Goal: Information Seeking & Learning: Find specific fact

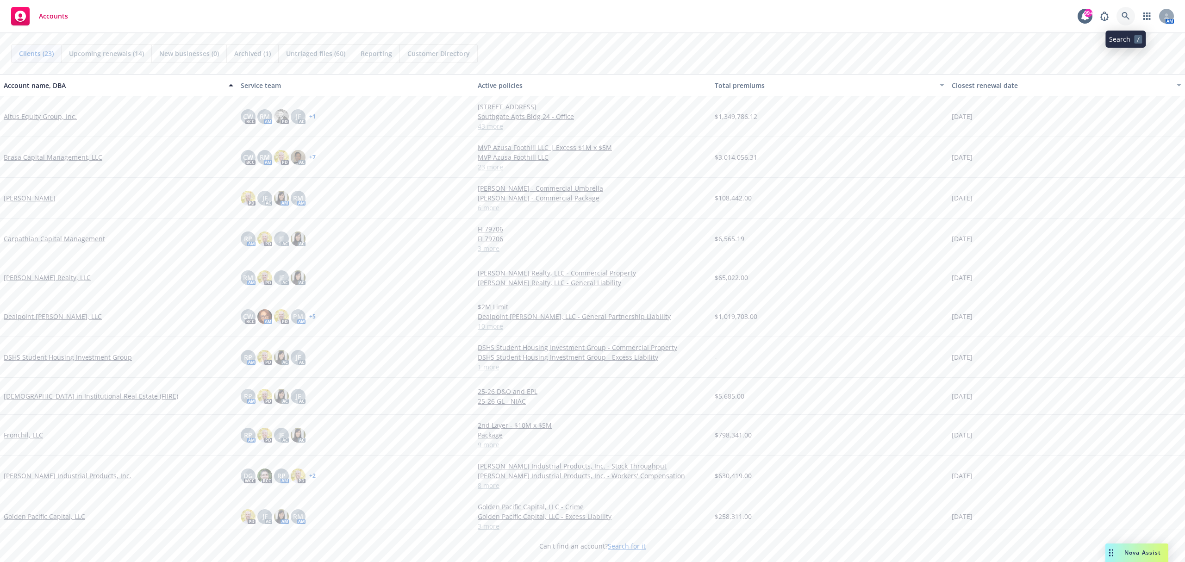
click at [1125, 17] on icon at bounding box center [1126, 16] width 8 height 8
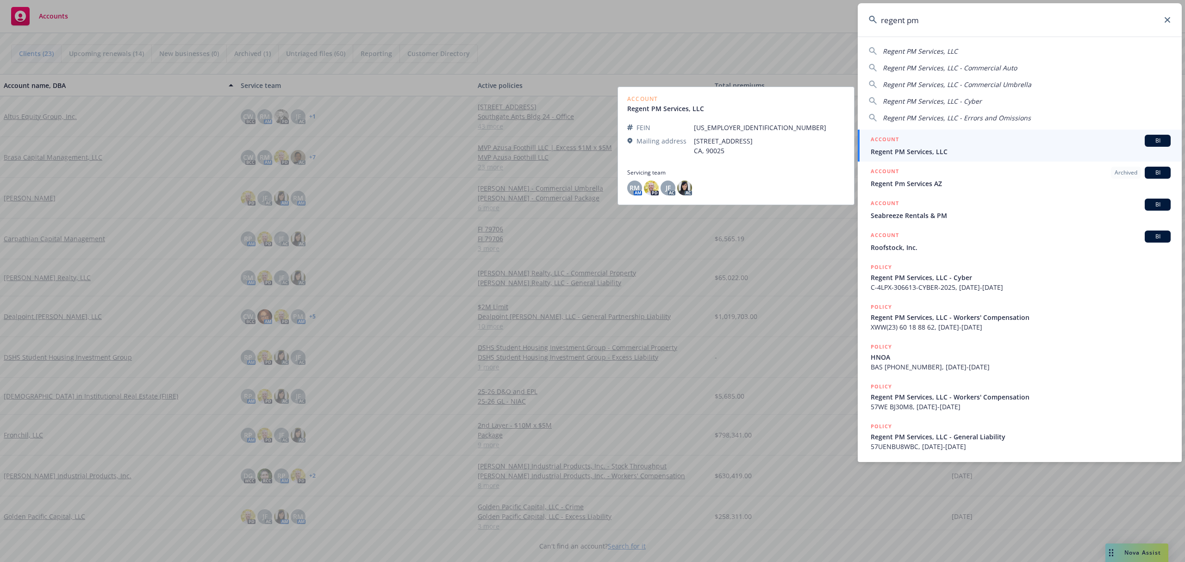
type input "regent pm"
click at [951, 151] on span "Regent PM Services, LLC" at bounding box center [1021, 152] width 300 height 10
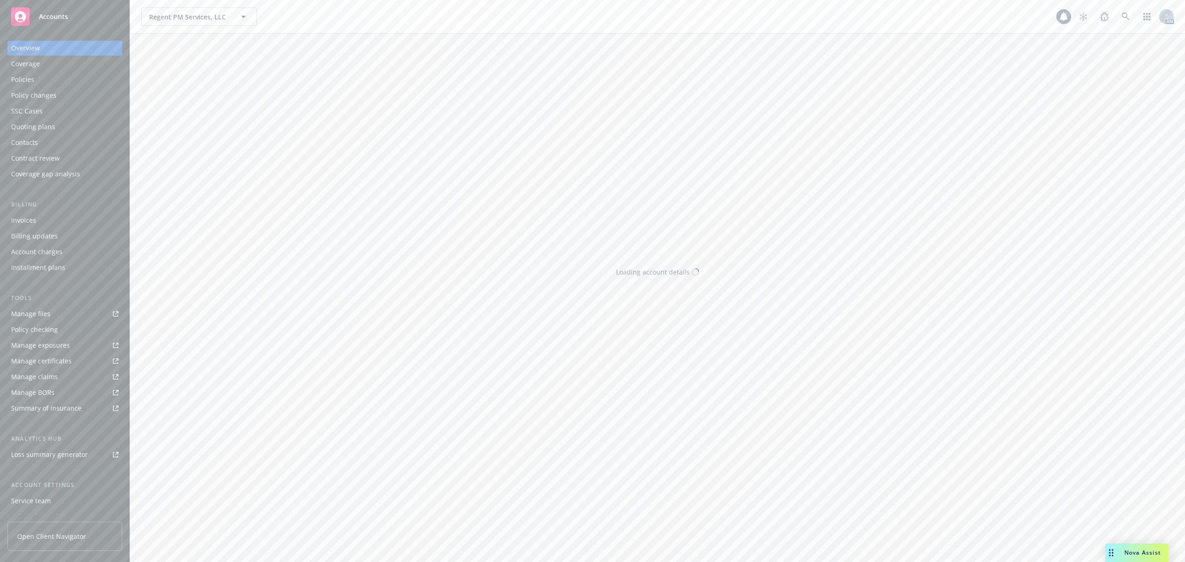
click at [49, 78] on div "Policies" at bounding box center [64, 79] width 107 height 15
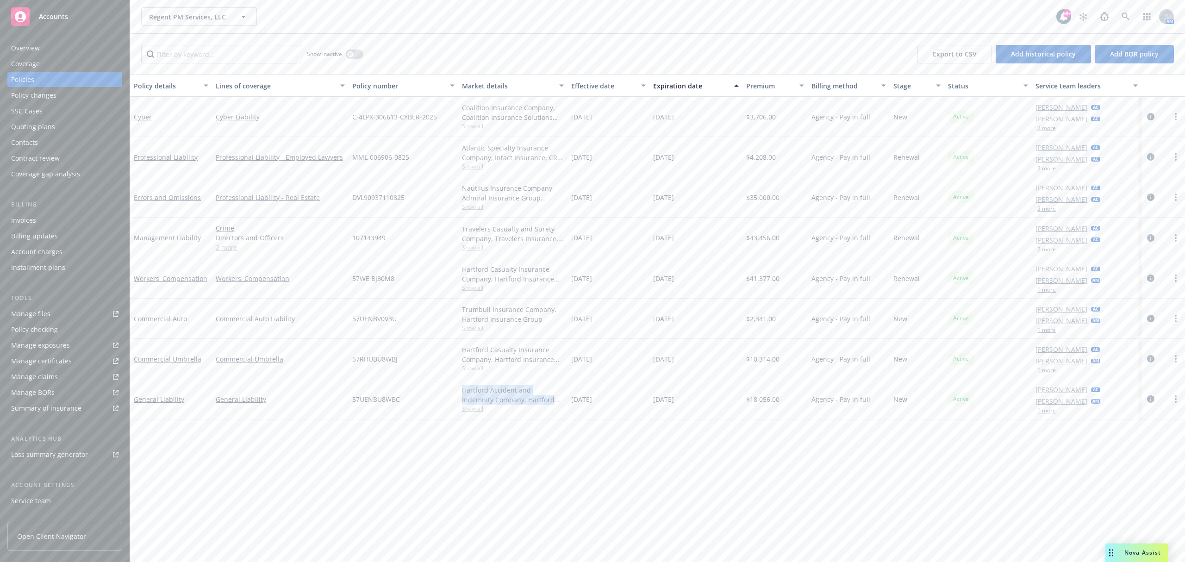
drag, startPoint x: 460, startPoint y: 390, endPoint x: 530, endPoint y: 401, distance: 70.7
click at [530, 401] on div "Hartford Accident and Indemnity Company, Hartford Insurance Group Show all" at bounding box center [512, 399] width 109 height 40
click at [165, 402] on link "General Liability" at bounding box center [159, 399] width 50 height 9
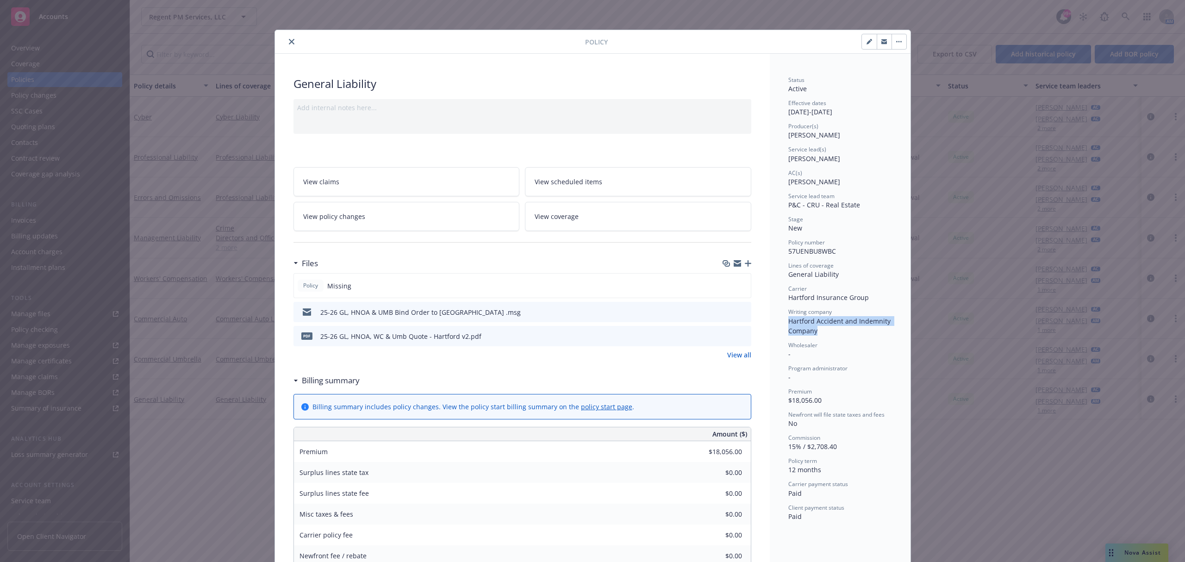
drag, startPoint x: 782, startPoint y: 320, endPoint x: 817, endPoint y: 332, distance: 36.8
copy span "Hartford Accident and Indemnity Company"
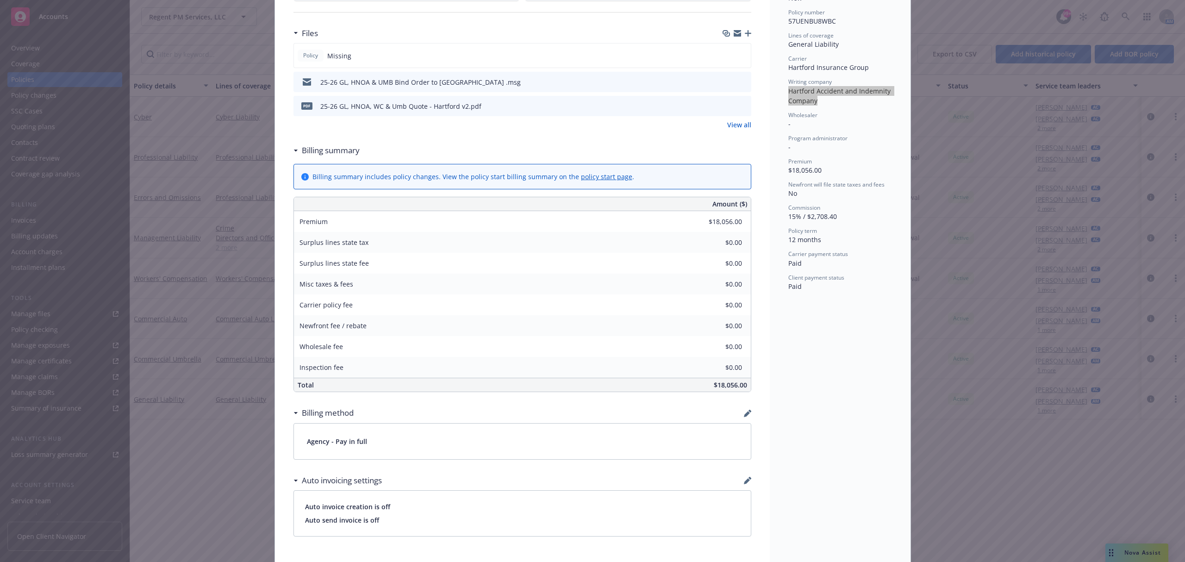
scroll to position [247, 0]
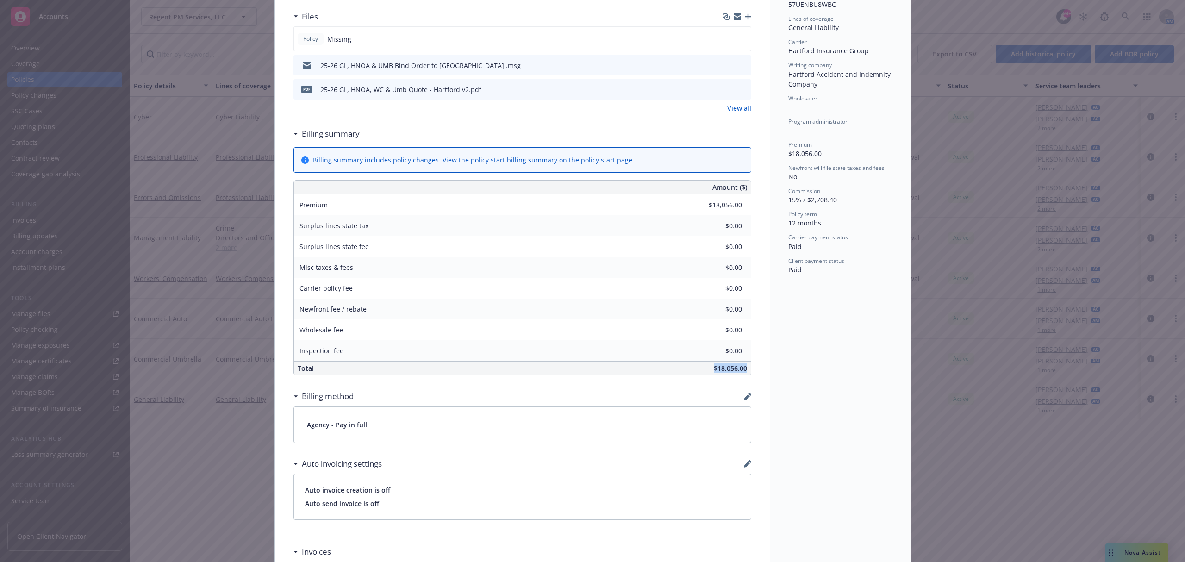
drag, startPoint x: 708, startPoint y: 371, endPoint x: 741, endPoint y: 371, distance: 33.3
click at [741, 371] on div "$18,056.00" at bounding box center [592, 368] width 318 height 13
copy span "$18,056.00"
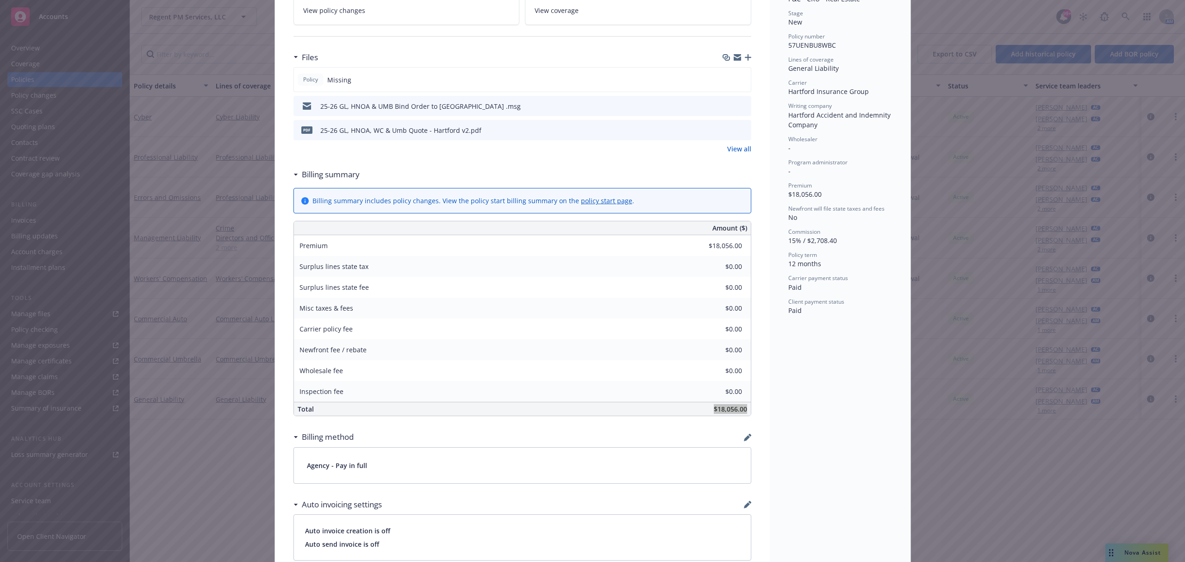
scroll to position [185, 0]
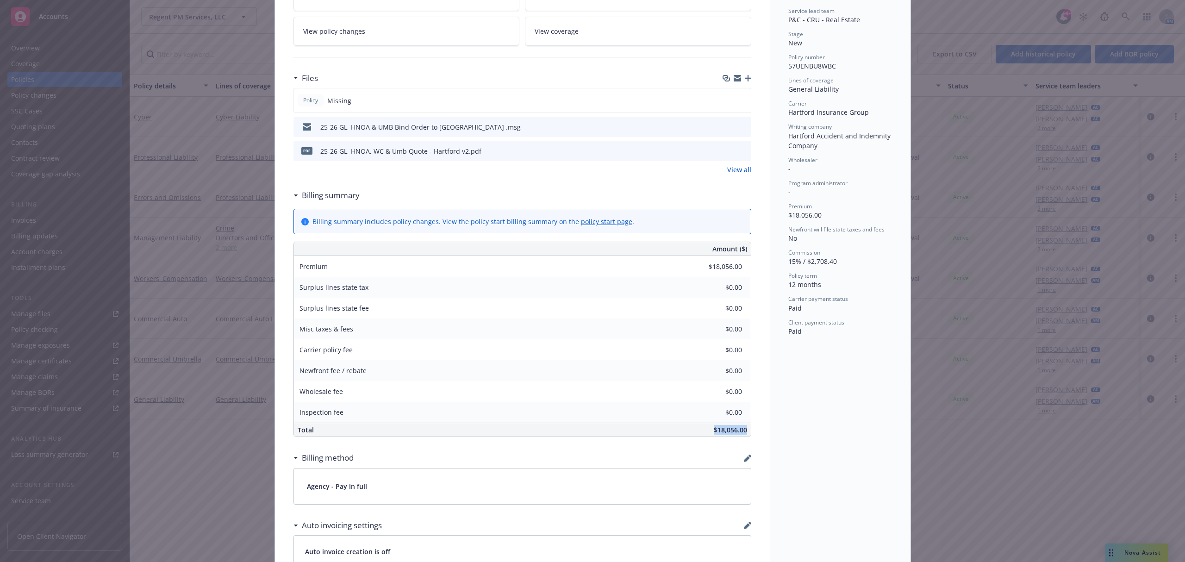
click at [799, 65] on span "57UENBU8WBC" at bounding box center [813, 66] width 48 height 9
copy span "57UENBU8WBC"
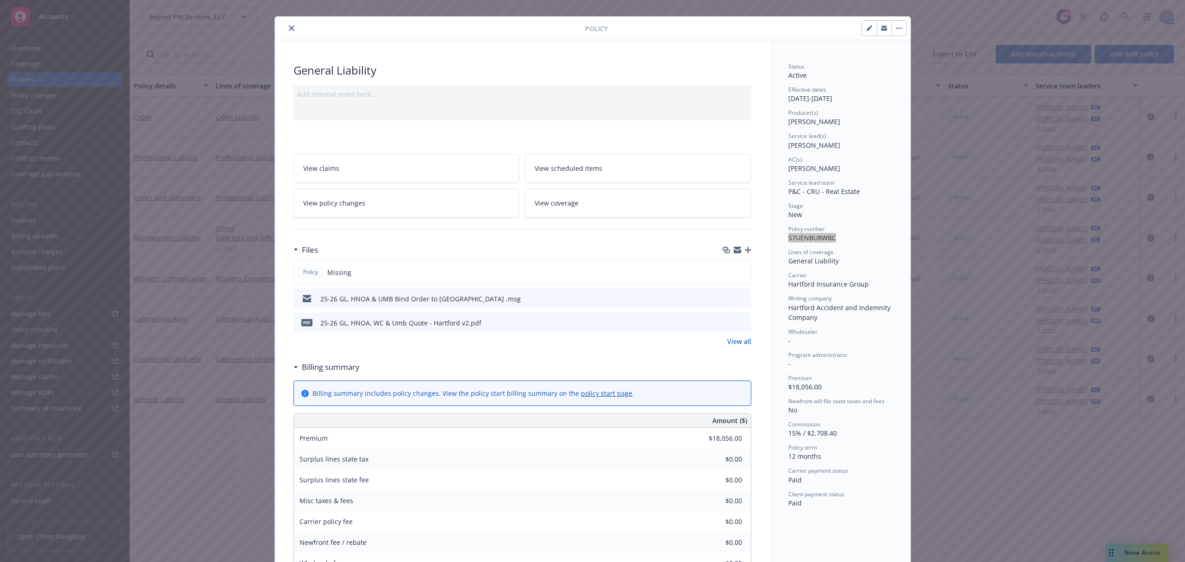
scroll to position [0, 0]
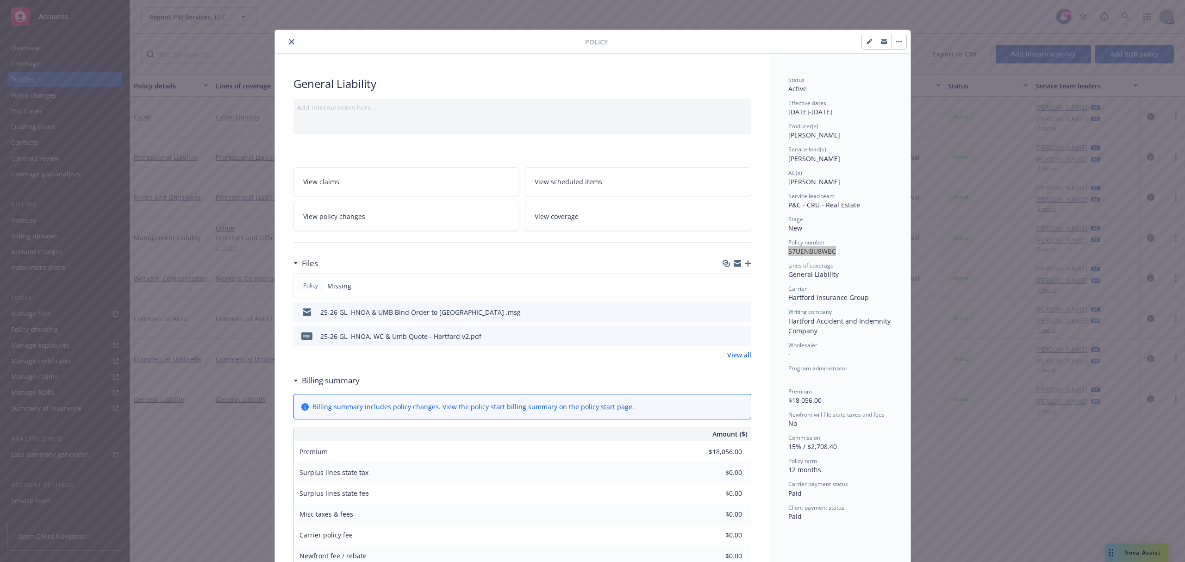
click at [289, 43] on icon "close" at bounding box center [292, 42] width 6 height 6
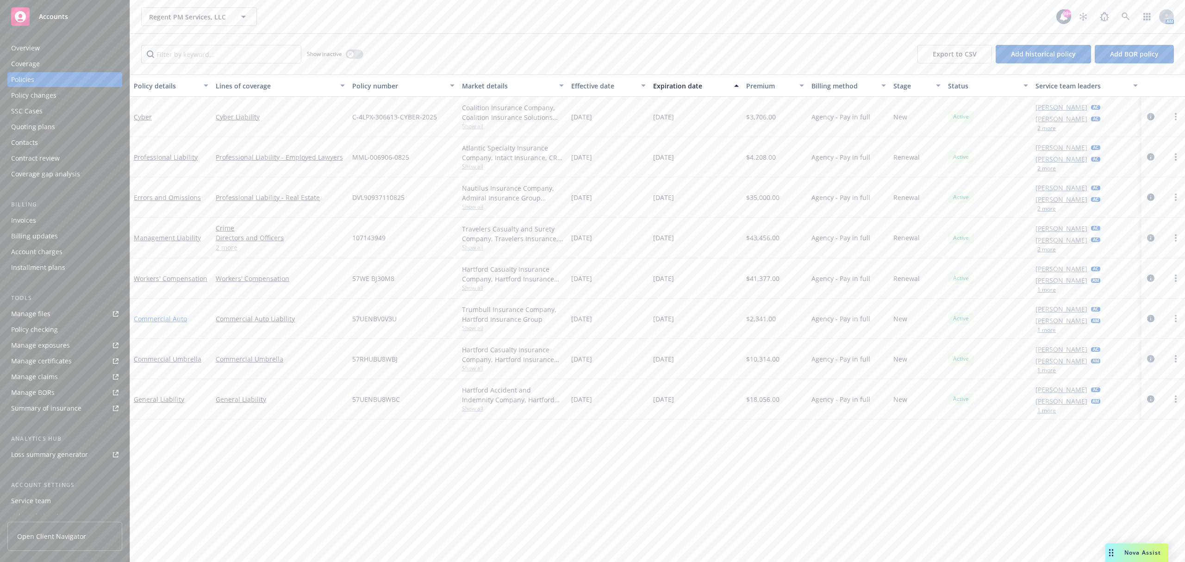
click at [178, 320] on link "Commercial Auto" at bounding box center [160, 318] width 53 height 9
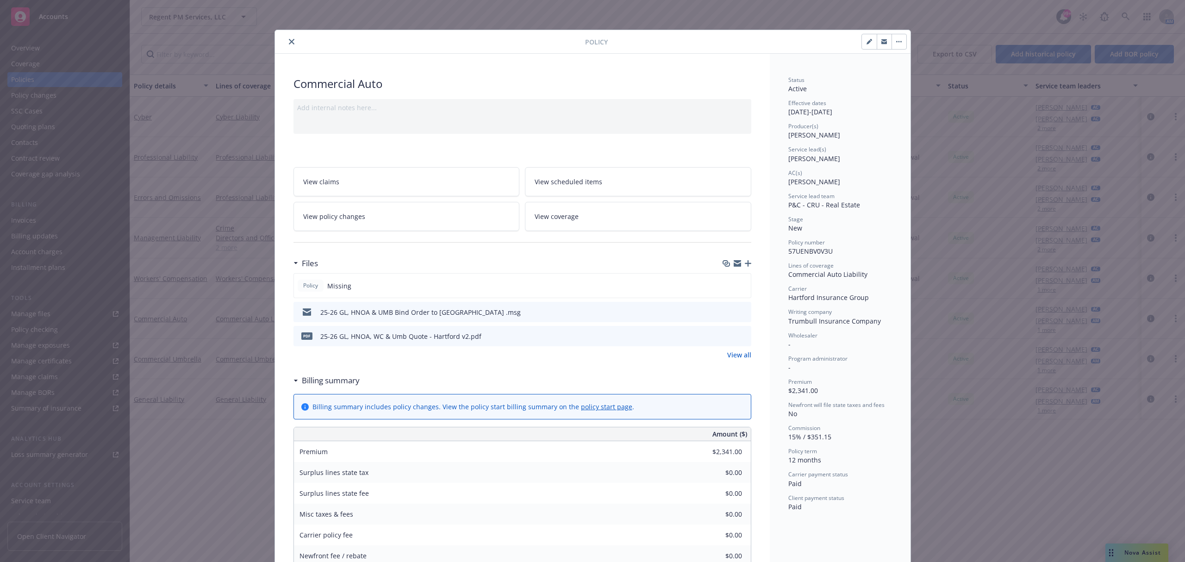
click at [806, 252] on span "57UENBV0V3U" at bounding box center [811, 251] width 44 height 9
copy span "57UENBV0V3U"
drag, startPoint x: 784, startPoint y: 320, endPoint x: 873, endPoint y: 320, distance: 89.8
click at [873, 320] on div "Writing company Trumbull Insurance Company" at bounding box center [841, 317] width 104 height 18
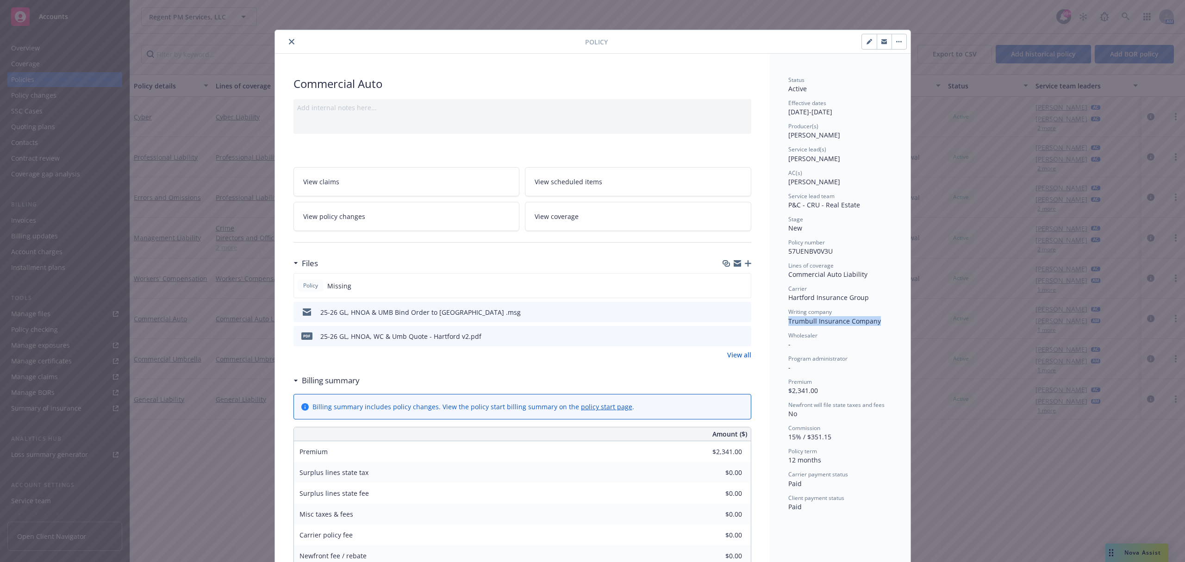
copy span "Trumbull Insurance Company"
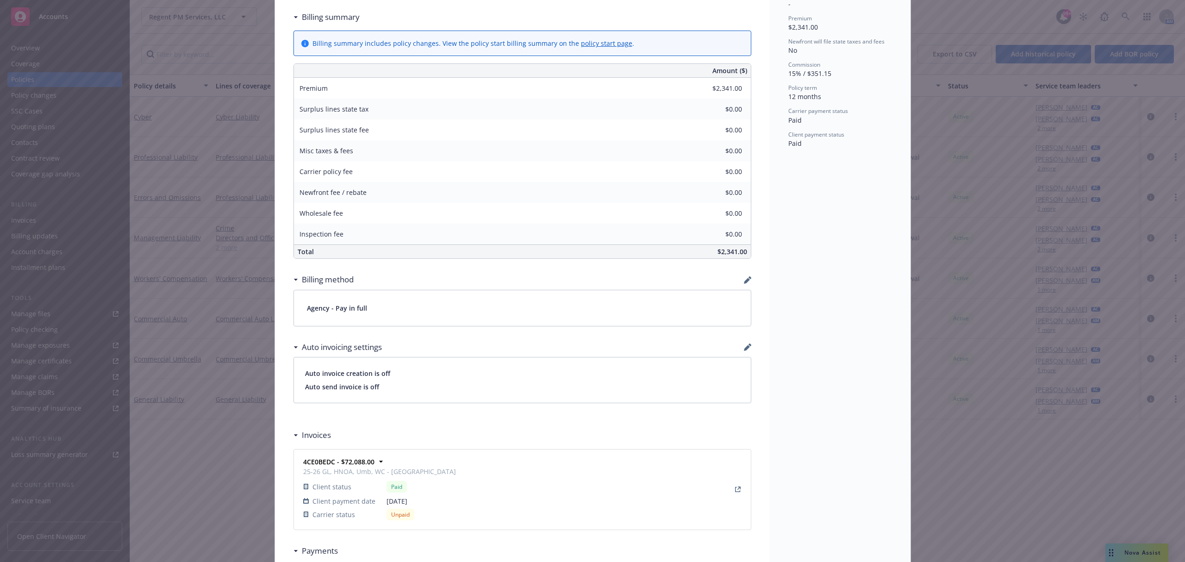
scroll to position [370, 0]
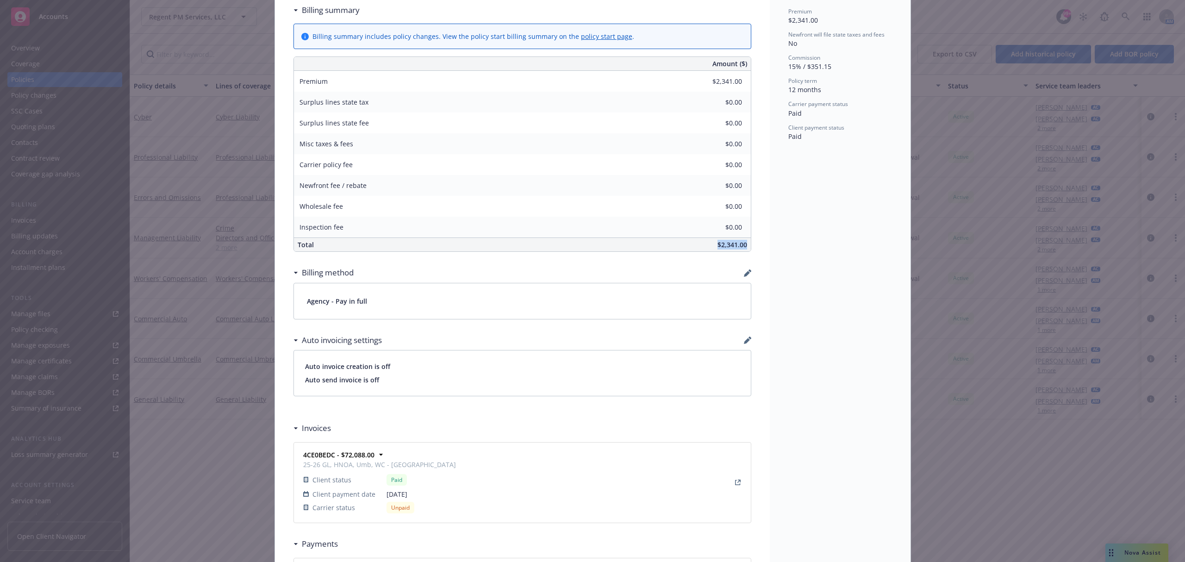
drag, startPoint x: 710, startPoint y: 243, endPoint x: 746, endPoint y: 245, distance: 35.7
click at [746, 245] on div "$2,341.00" at bounding box center [592, 244] width 318 height 13
copy span "$2,341.00"
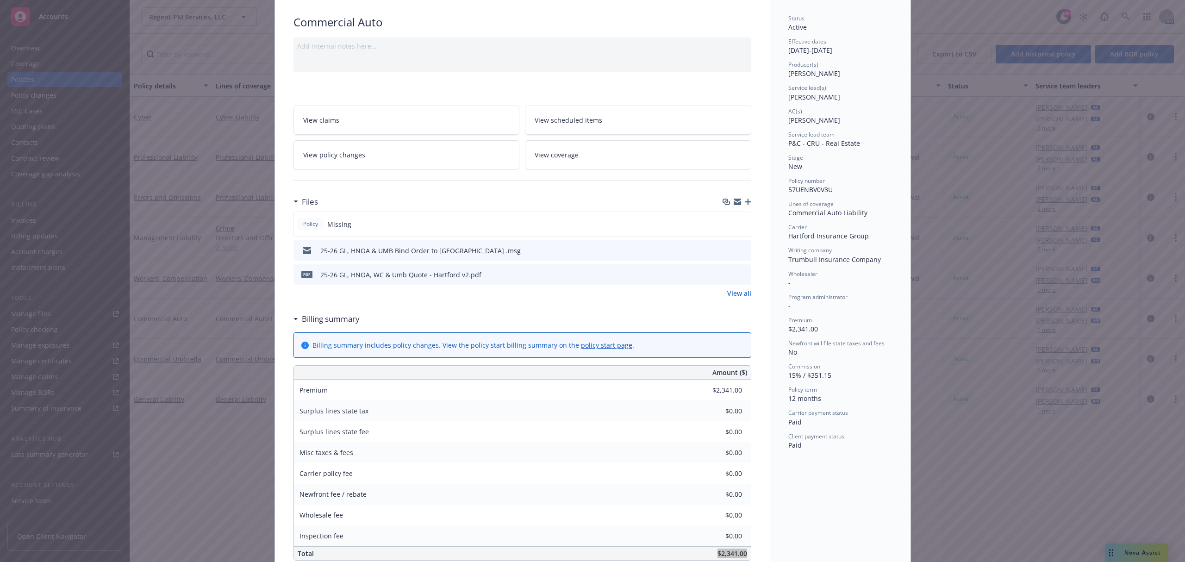
scroll to position [0, 0]
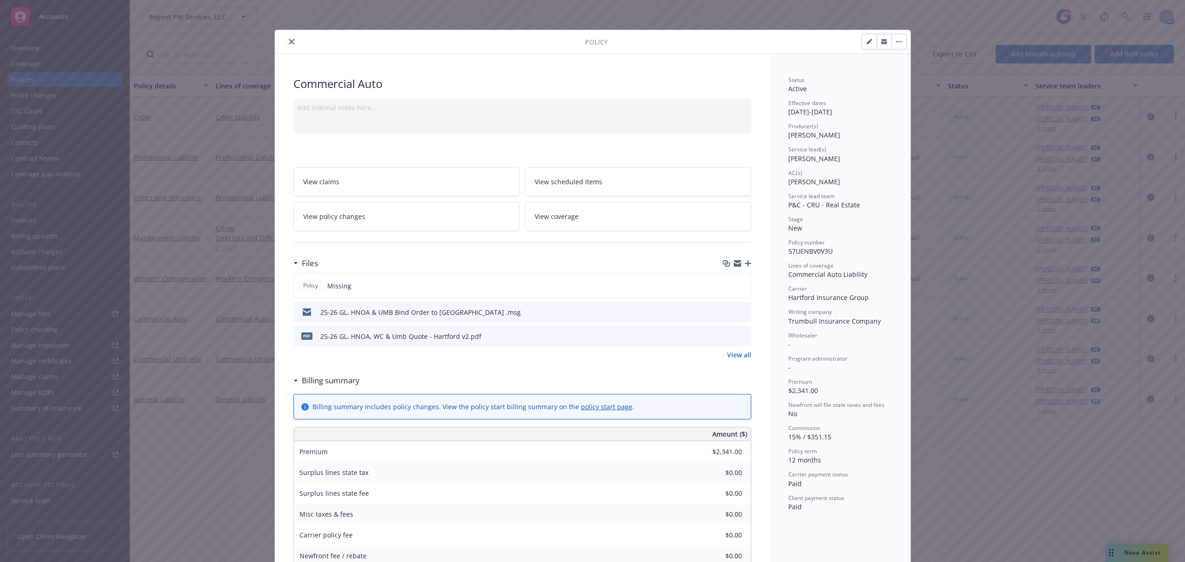
drag, startPoint x: 284, startPoint y: 41, endPoint x: 237, endPoint y: 148, distance: 116.9
click at [289, 41] on icon "close" at bounding box center [292, 42] width 6 height 6
click at [289, 40] on icon "close" at bounding box center [292, 42] width 6 height 6
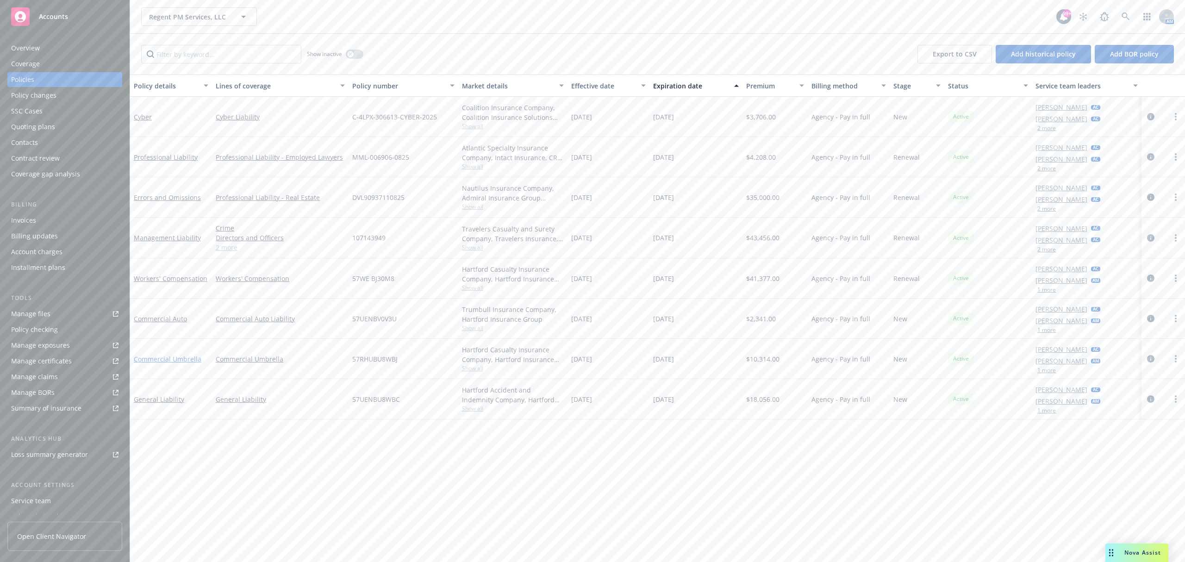
click at [184, 360] on link "Commercial Umbrella" at bounding box center [168, 359] width 68 height 9
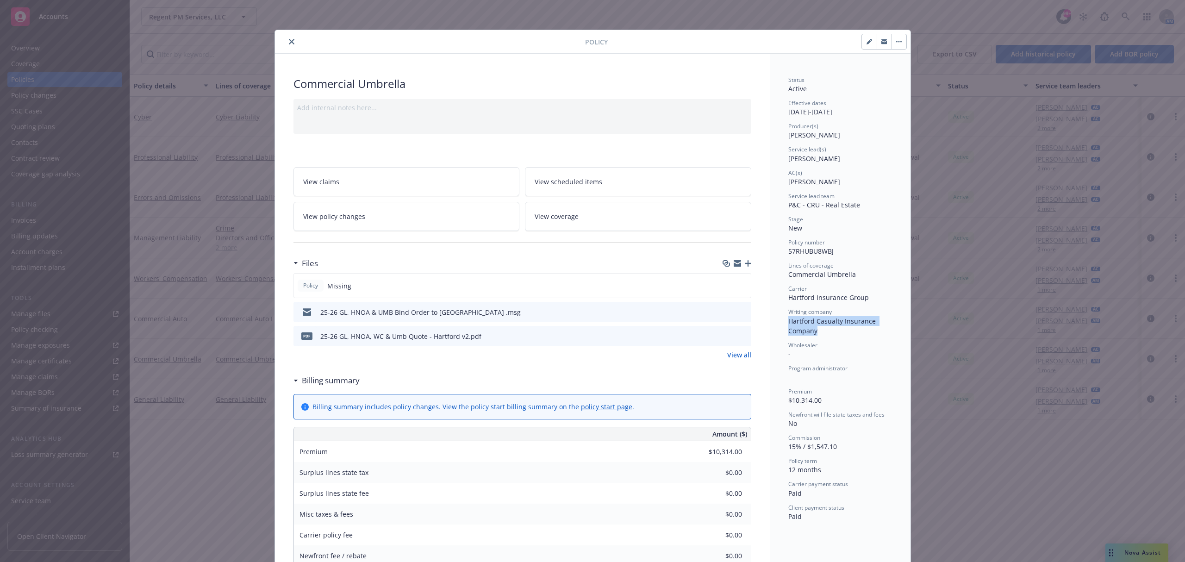
drag, startPoint x: 784, startPoint y: 321, endPoint x: 816, endPoint y: 328, distance: 32.7
click at [816, 328] on div "Writing company Hartford Casualty Insurance Company" at bounding box center [841, 321] width 104 height 27
click at [808, 252] on span "57RHUBU8WBJ" at bounding box center [811, 251] width 45 height 9
copy span "57RHUBU8WBJ"
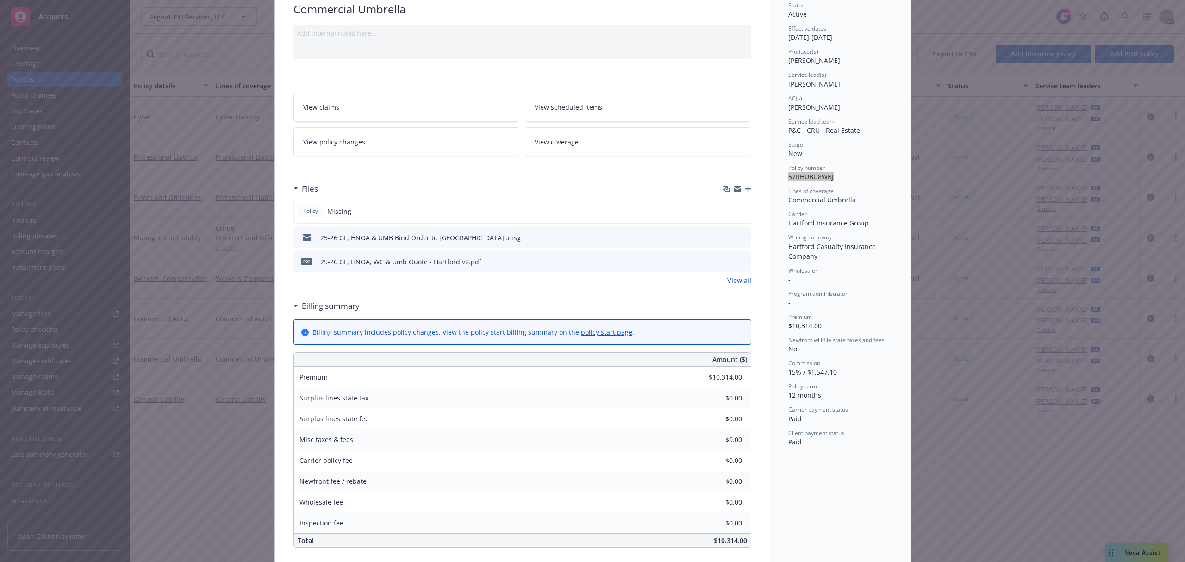
scroll to position [123, 0]
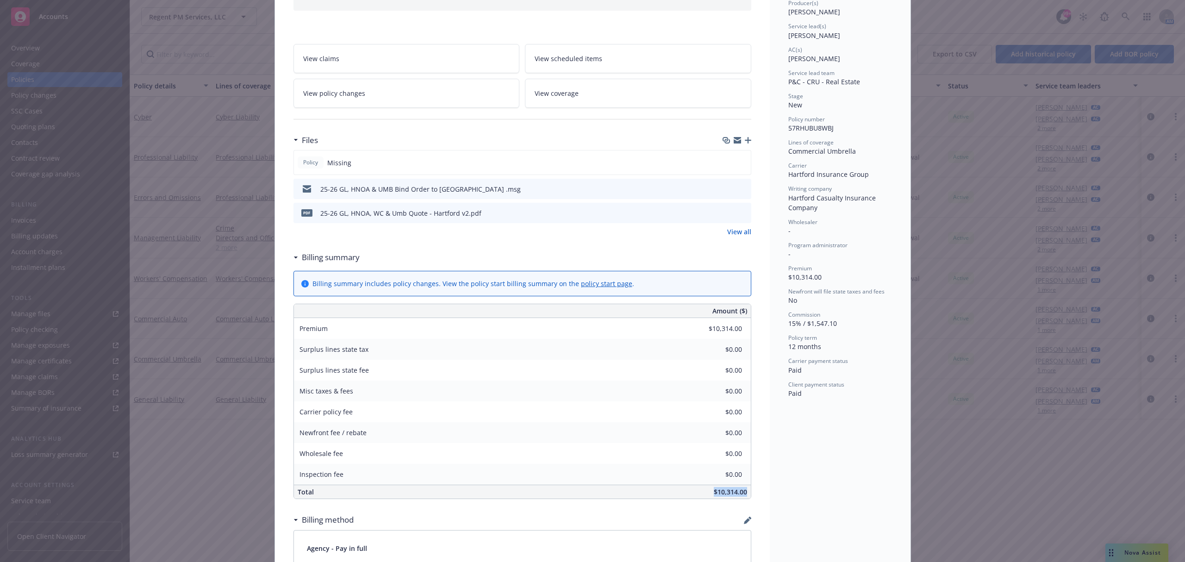
drag, startPoint x: 702, startPoint y: 492, endPoint x: 743, endPoint y: 493, distance: 40.8
click at [743, 493] on div "$10,314.00" at bounding box center [592, 491] width 318 height 13
copy span "$10,314.00"
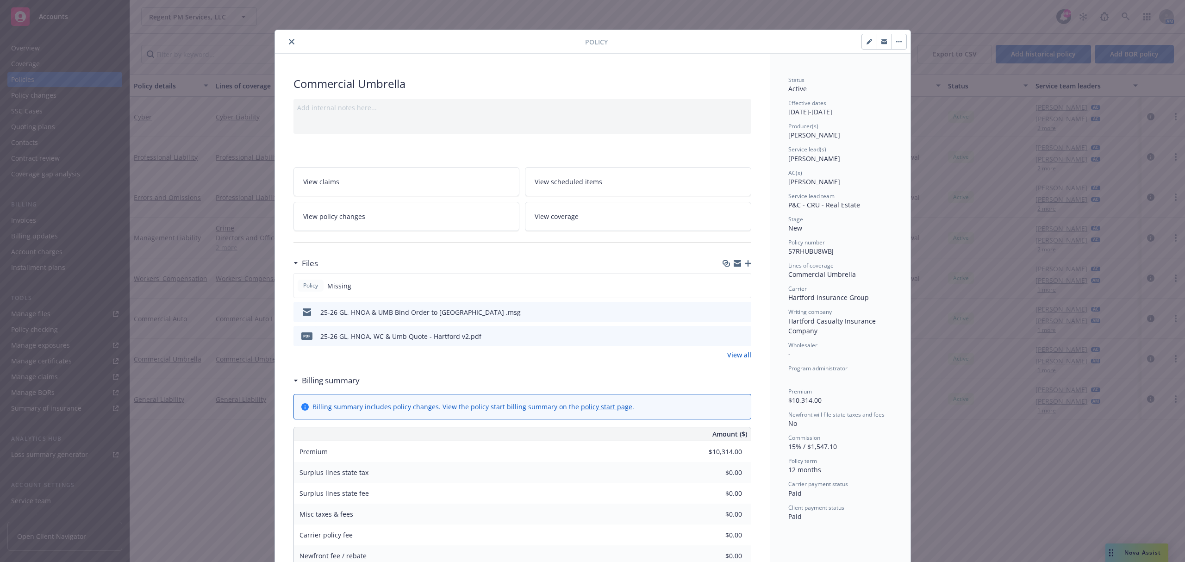
click at [289, 42] on icon "close" at bounding box center [292, 42] width 6 height 6
click at [285, 42] on div "Show inactive Export to CSV Add historical policy Add BOR policy" at bounding box center [657, 54] width 1055 height 41
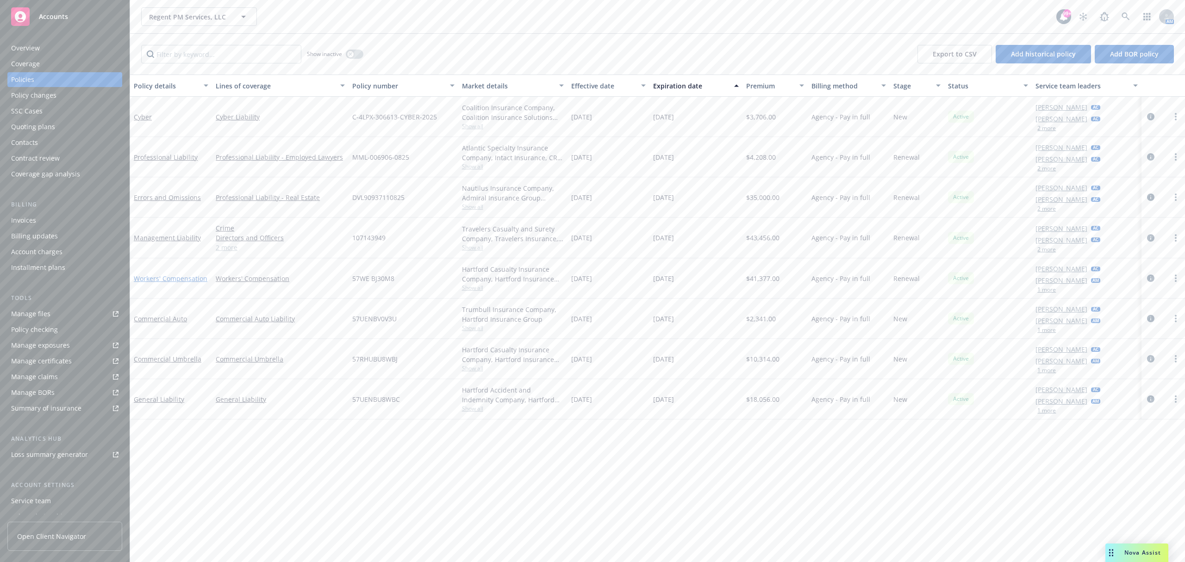
click at [184, 282] on link "Workers' Compensation" at bounding box center [171, 278] width 74 height 9
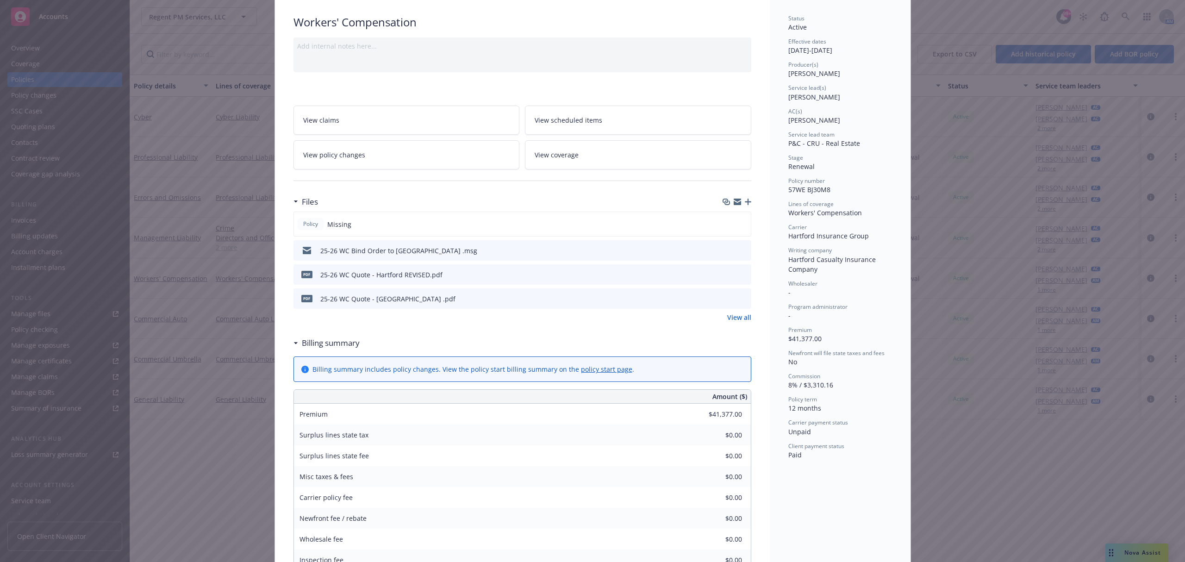
scroll to position [123, 0]
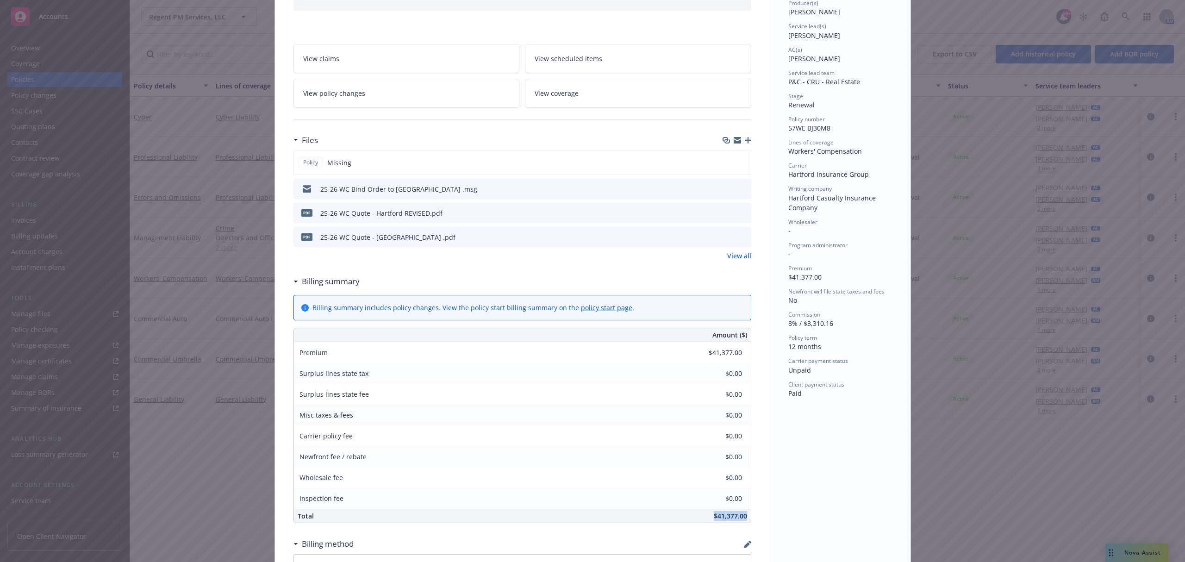
drag, startPoint x: 706, startPoint y: 519, endPoint x: 741, endPoint y: 520, distance: 35.7
click at [741, 520] on div "$41,377.00" at bounding box center [592, 515] width 318 height 13
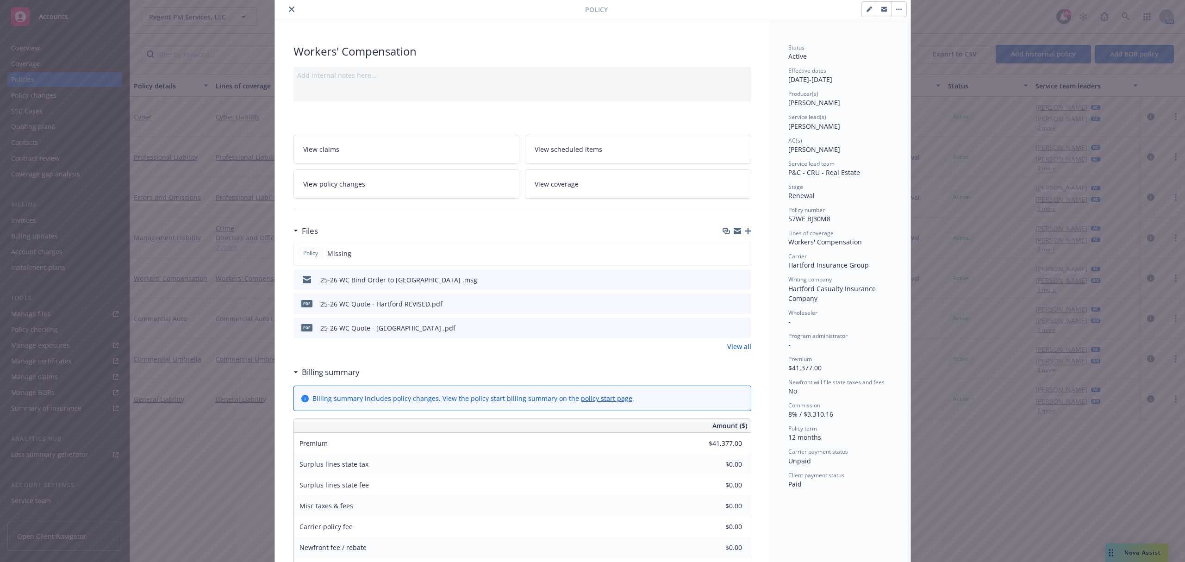
scroll to position [0, 0]
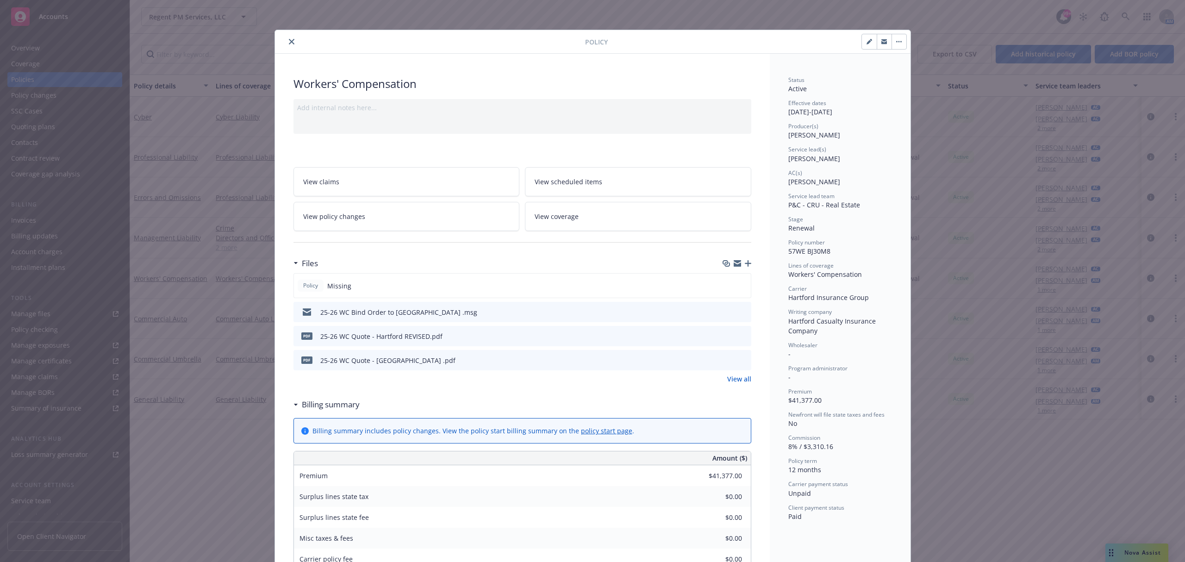
click at [289, 43] on icon "close" at bounding box center [292, 42] width 6 height 6
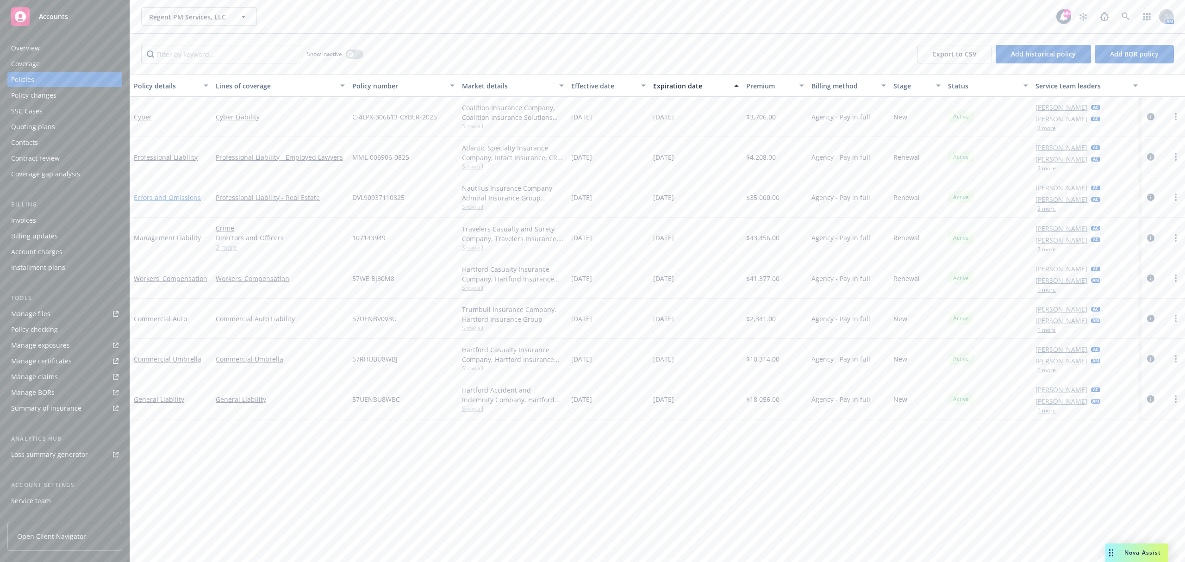
click at [161, 195] on link "Errors and Omissions" at bounding box center [167, 197] width 67 height 9
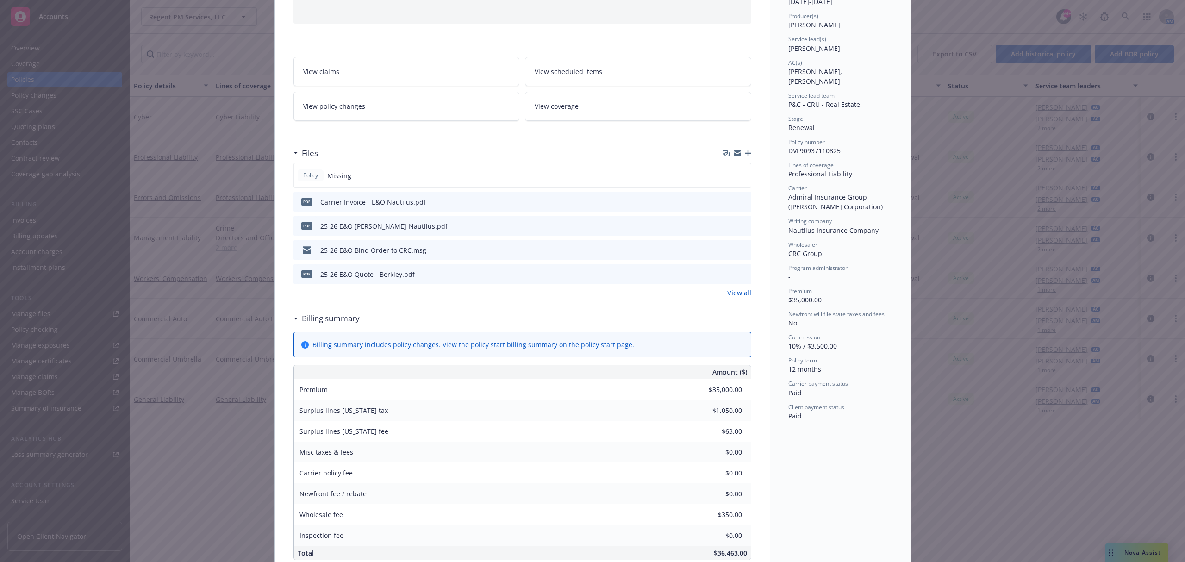
scroll to position [123, 0]
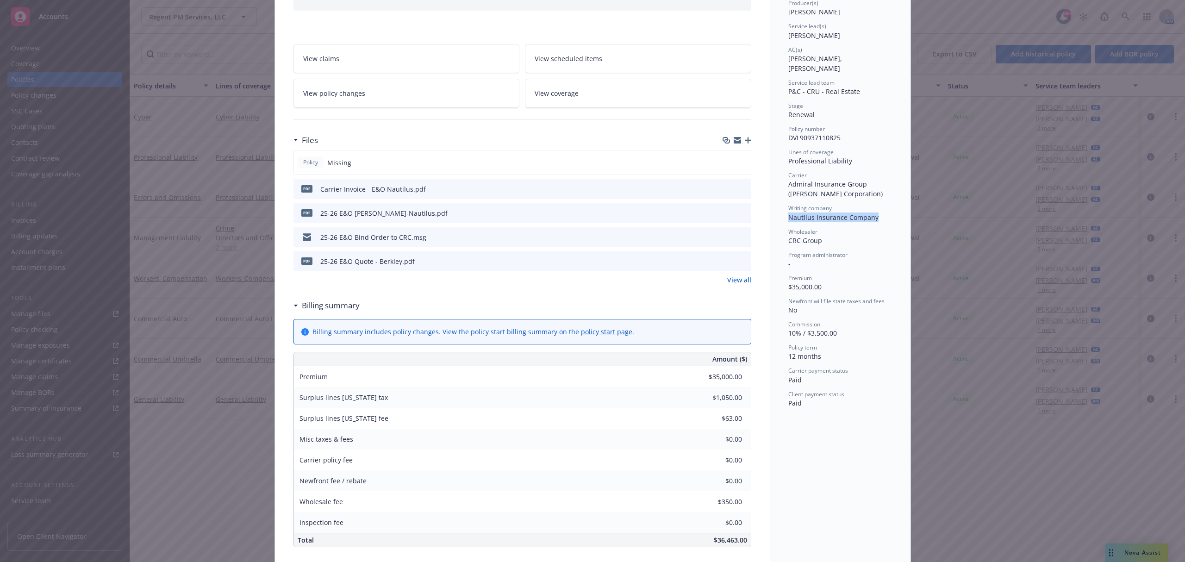
drag, startPoint x: 784, startPoint y: 209, endPoint x: 872, endPoint y: 211, distance: 88.9
click at [872, 211] on div "Writing company Nautilus Insurance Company" at bounding box center [841, 213] width 104 height 18
copy span "Nautilus Insurance Company"
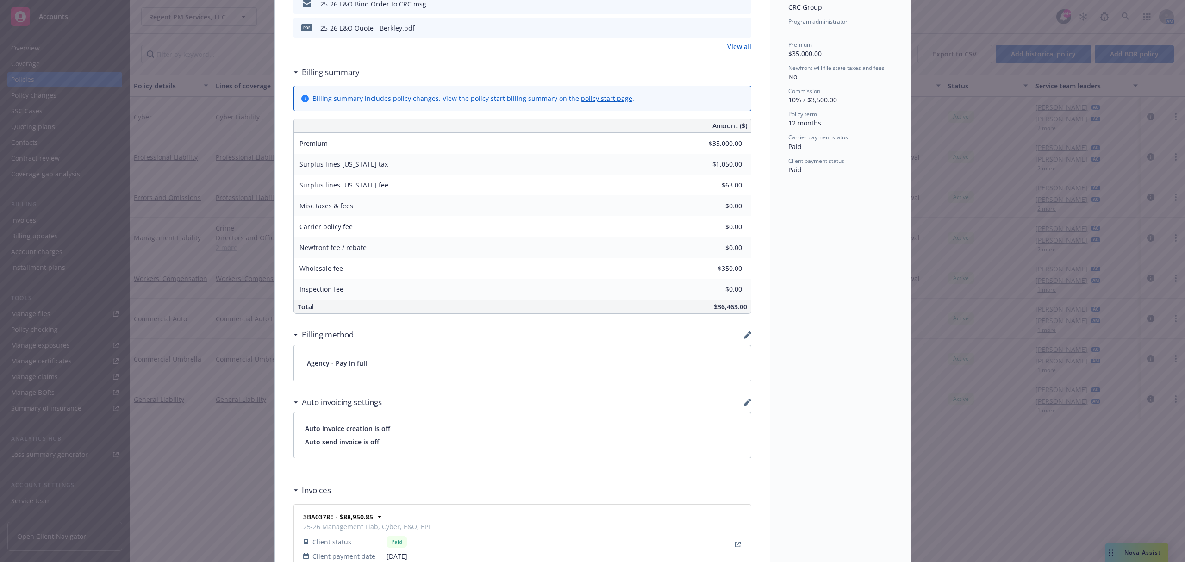
scroll to position [48, 0]
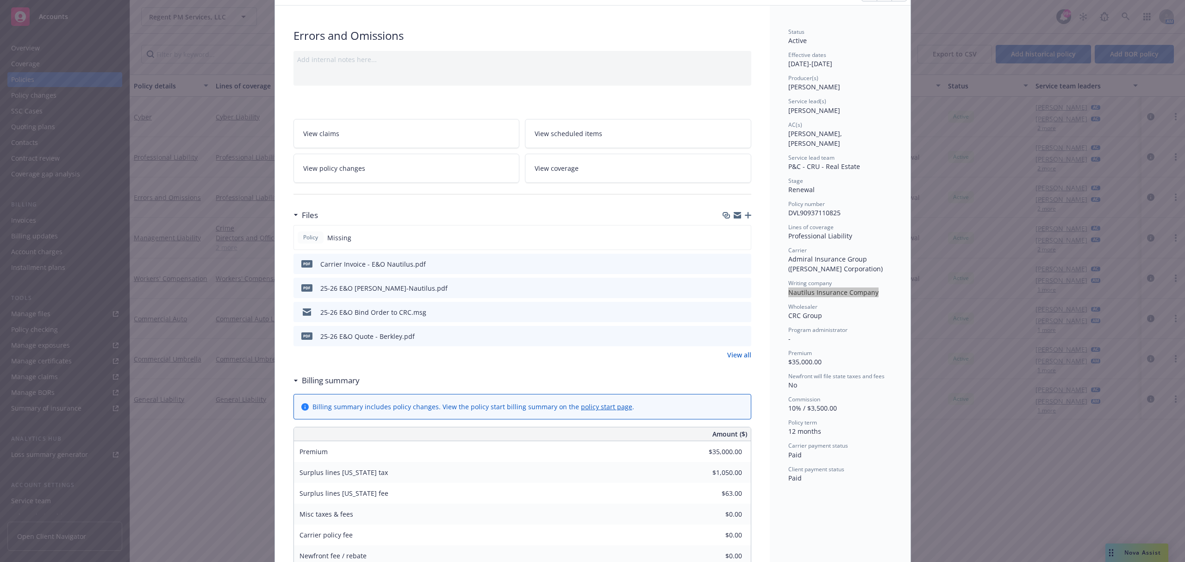
click at [801, 208] on span "DVL90937110825" at bounding box center [815, 212] width 52 height 9
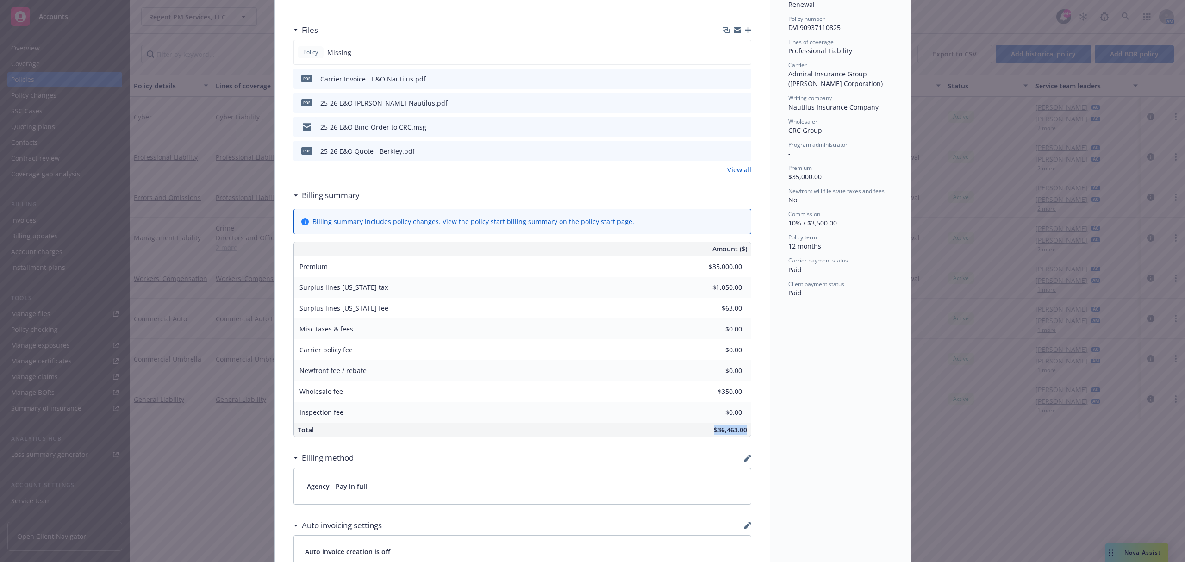
drag, startPoint x: 708, startPoint y: 431, endPoint x: 744, endPoint y: 435, distance: 36.4
click at [744, 435] on div "$36,463.00" at bounding box center [592, 429] width 318 height 13
drag, startPoint x: 789, startPoint y: 332, endPoint x: 771, endPoint y: 342, distance: 19.9
click at [789, 332] on div "Status Active Effective dates [DATE] - [DATE] Producer(s) [PERSON_NAME] [PERSON…" at bounding box center [840, 420] width 141 height 1201
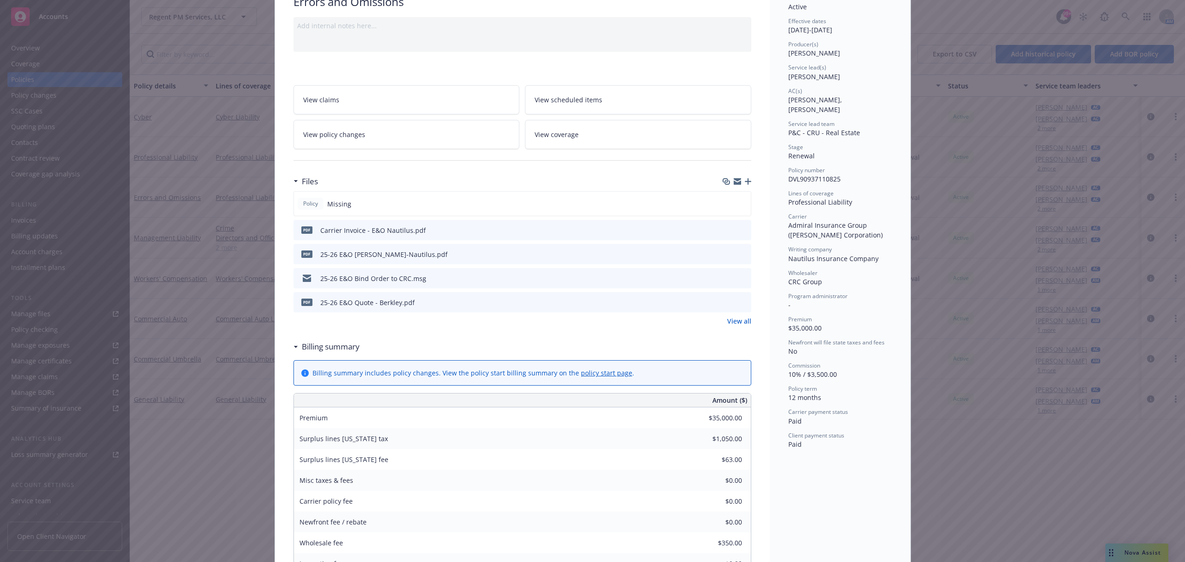
scroll to position [0, 0]
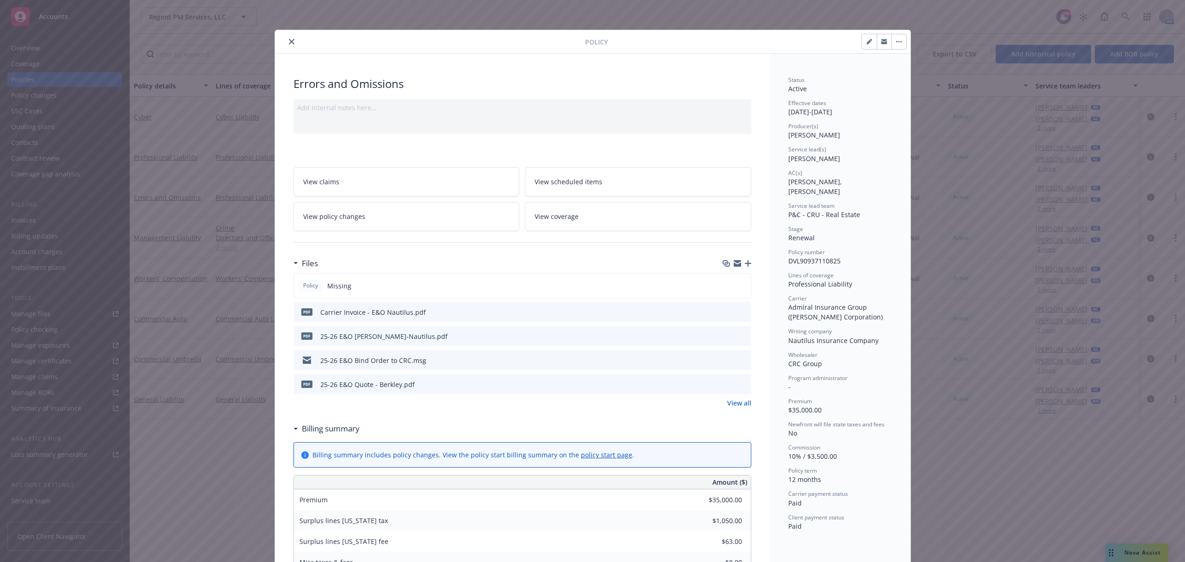
click at [289, 43] on icon "close" at bounding box center [292, 42] width 6 height 6
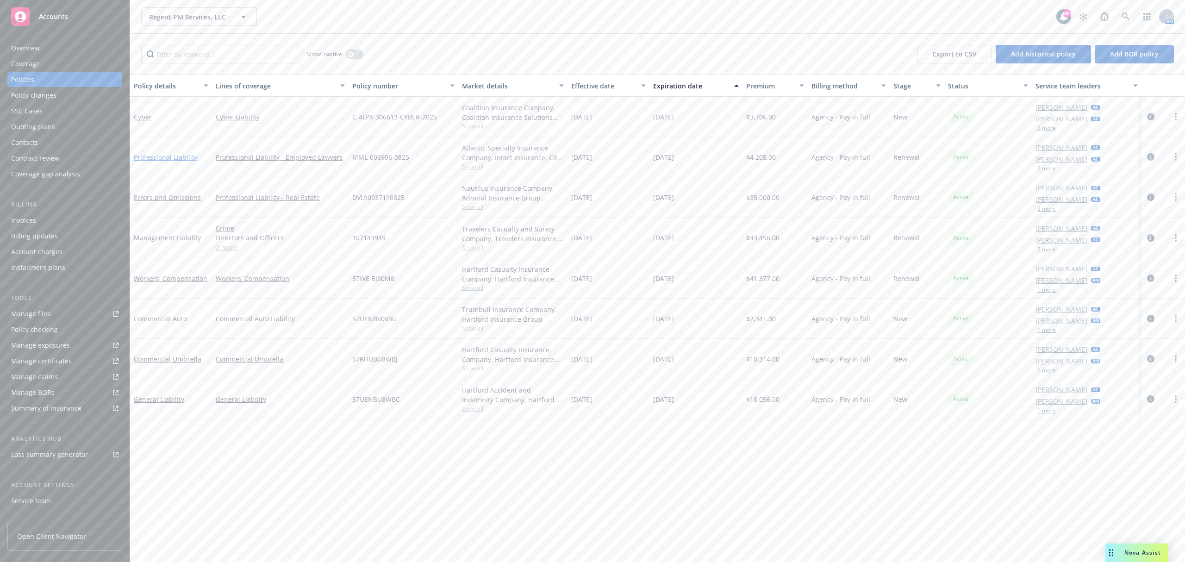
click at [171, 154] on link "Professional Liability" at bounding box center [166, 157] width 64 height 9
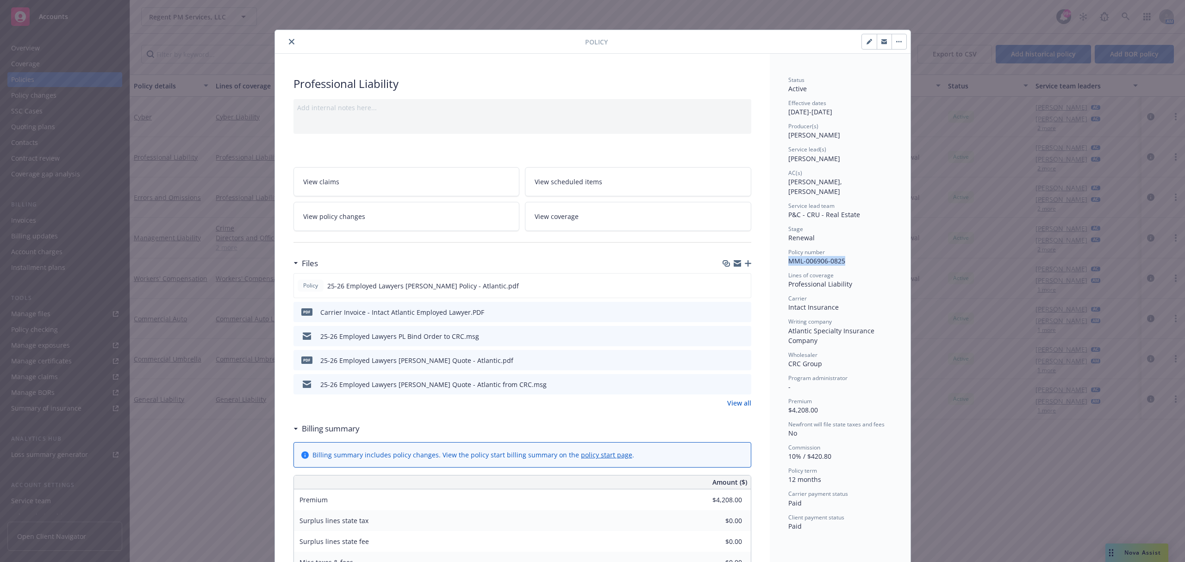
drag, startPoint x: 782, startPoint y: 251, endPoint x: 841, endPoint y: 254, distance: 58.9
click at [289, 44] on icon "close" at bounding box center [292, 42] width 6 height 6
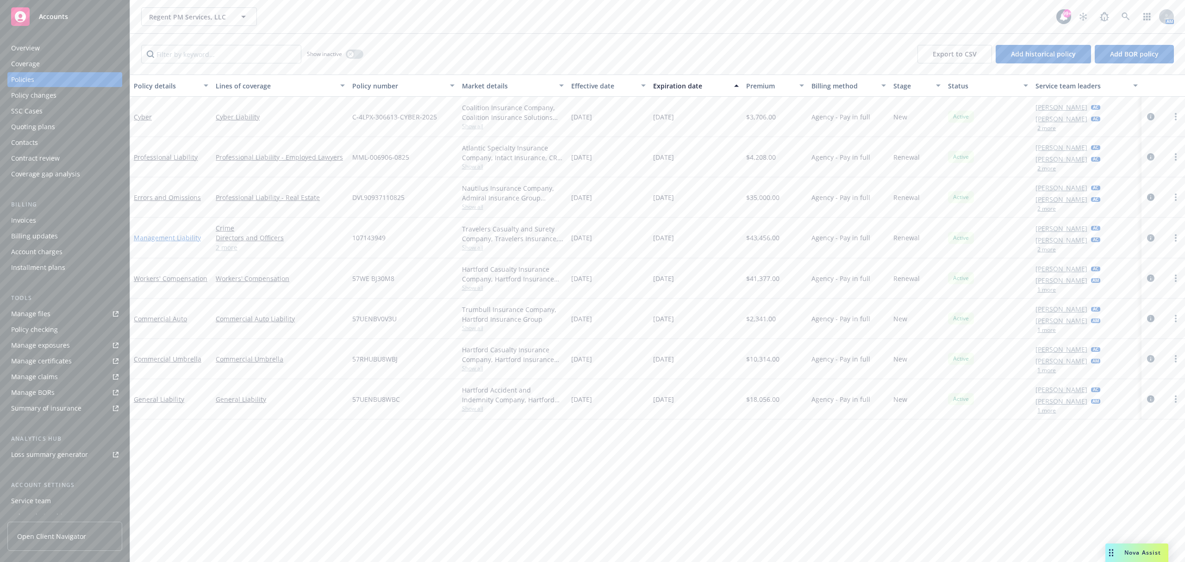
click at [191, 240] on link "Management Liability" at bounding box center [167, 237] width 67 height 9
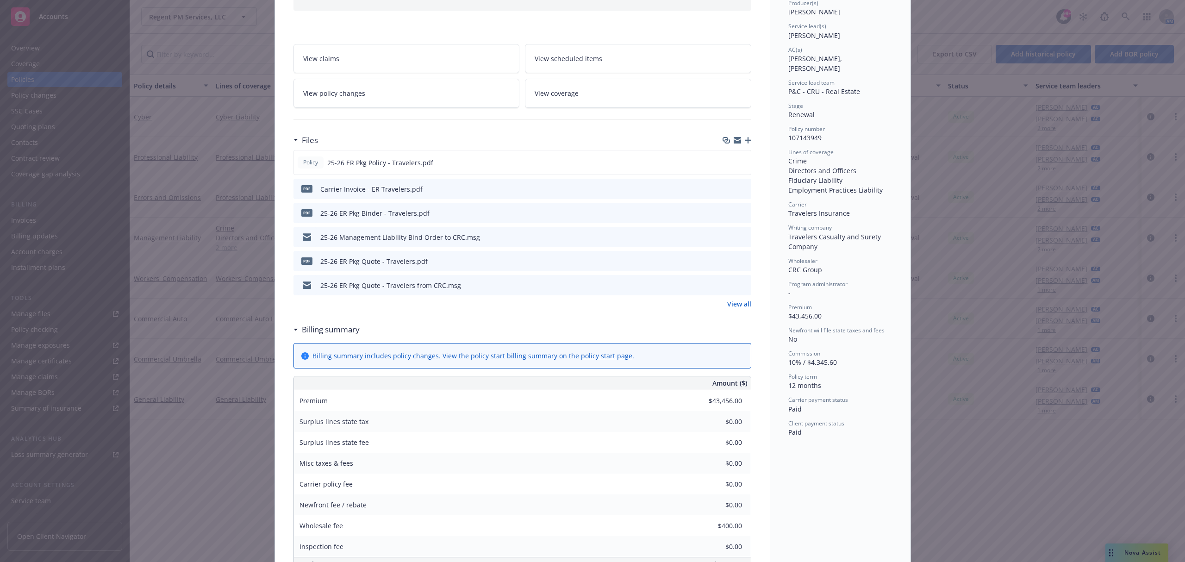
scroll to position [185, 0]
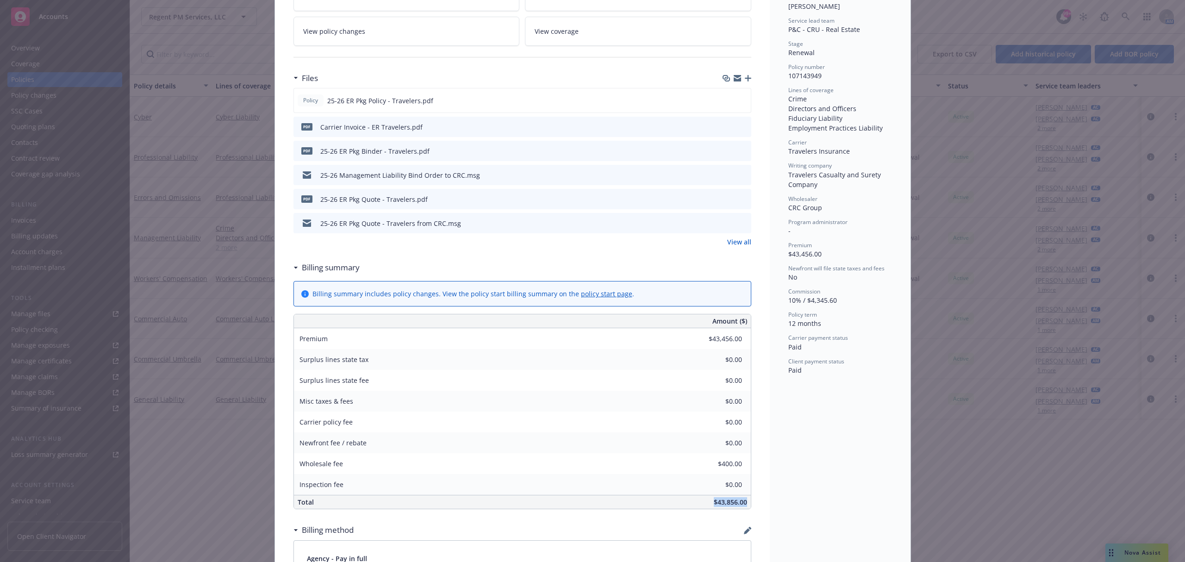
drag, startPoint x: 709, startPoint y: 503, endPoint x: 746, endPoint y: 508, distance: 37.5
click at [746, 508] on div "$43,856.00" at bounding box center [592, 501] width 318 height 13
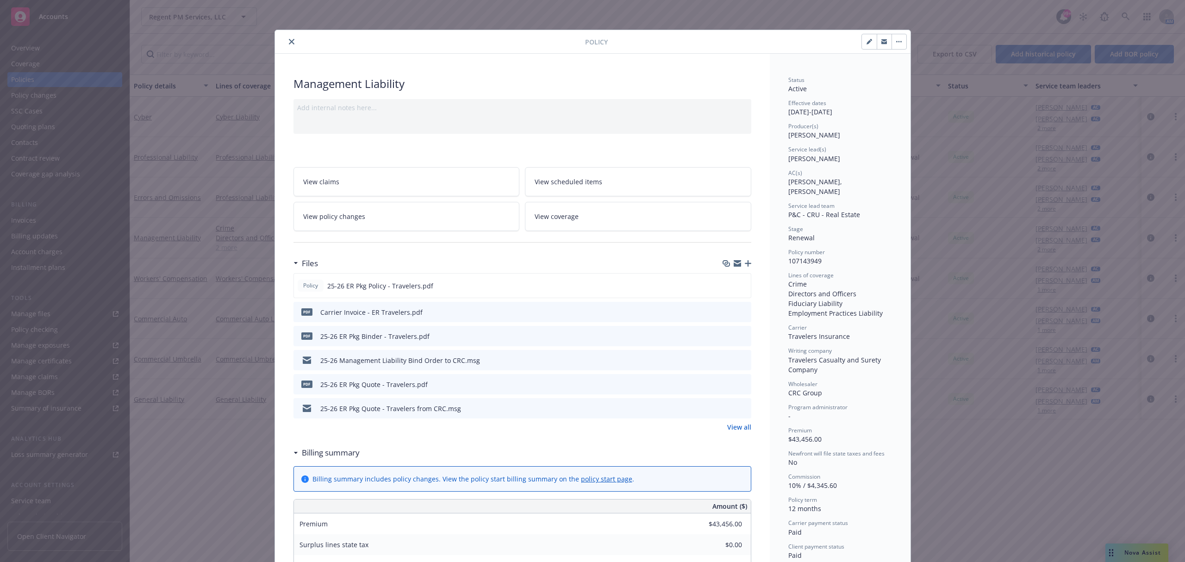
click at [289, 44] on icon "close" at bounding box center [292, 42] width 6 height 6
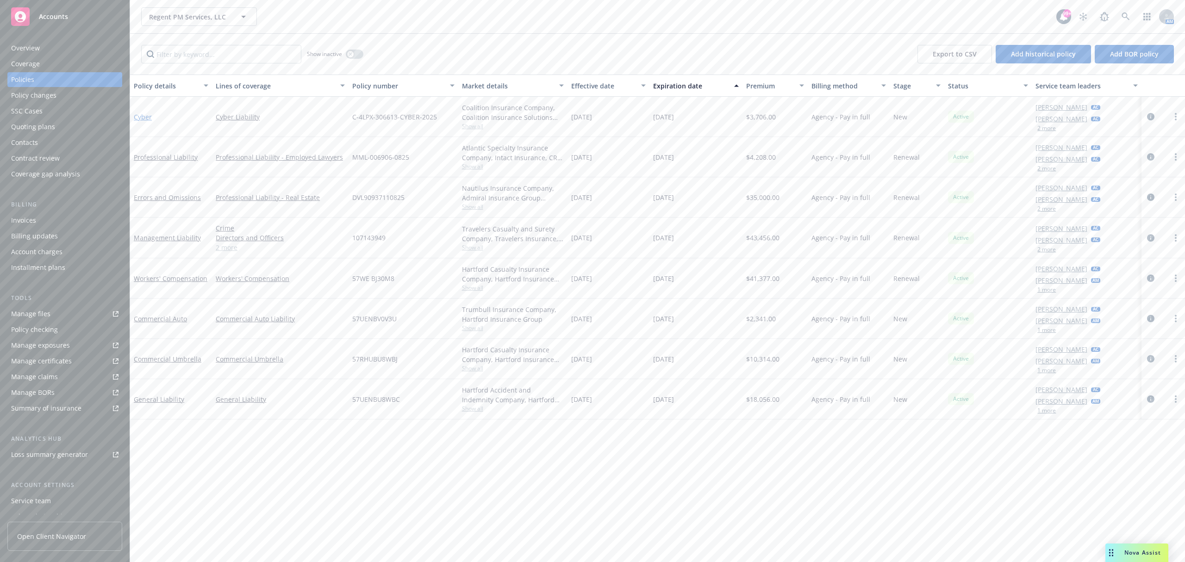
click at [148, 119] on link "Cyber" at bounding box center [143, 117] width 18 height 9
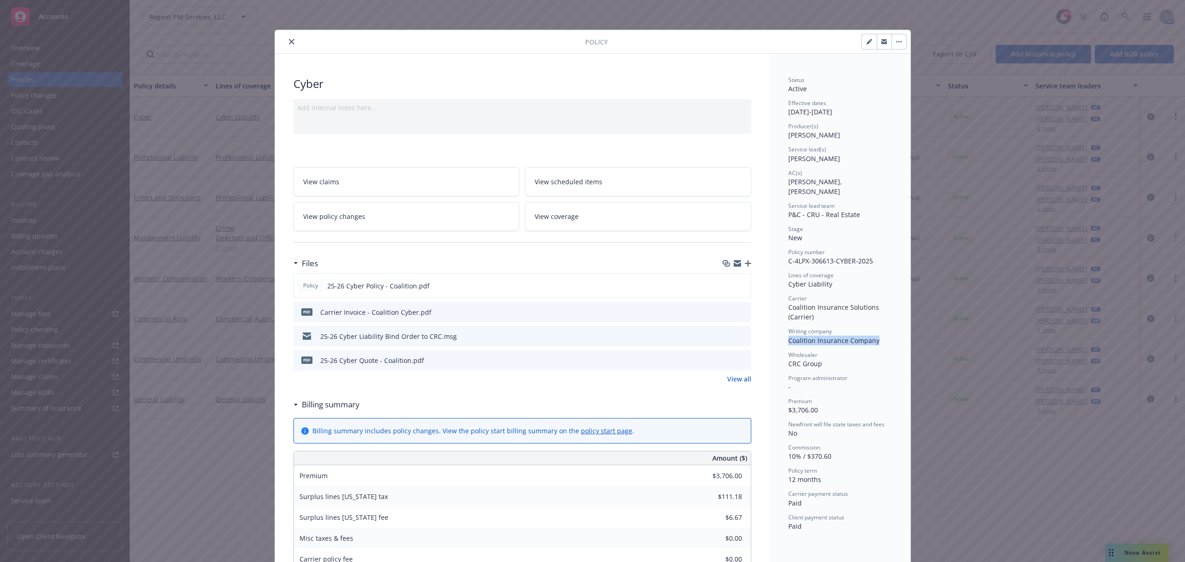
drag, startPoint x: 784, startPoint y: 332, endPoint x: 875, endPoint y: 331, distance: 91.2
click at [875, 331] on div "Writing company Coalition Insurance Company" at bounding box center [841, 336] width 104 height 18
drag, startPoint x: 867, startPoint y: 251, endPoint x: 783, endPoint y: 250, distance: 84.3
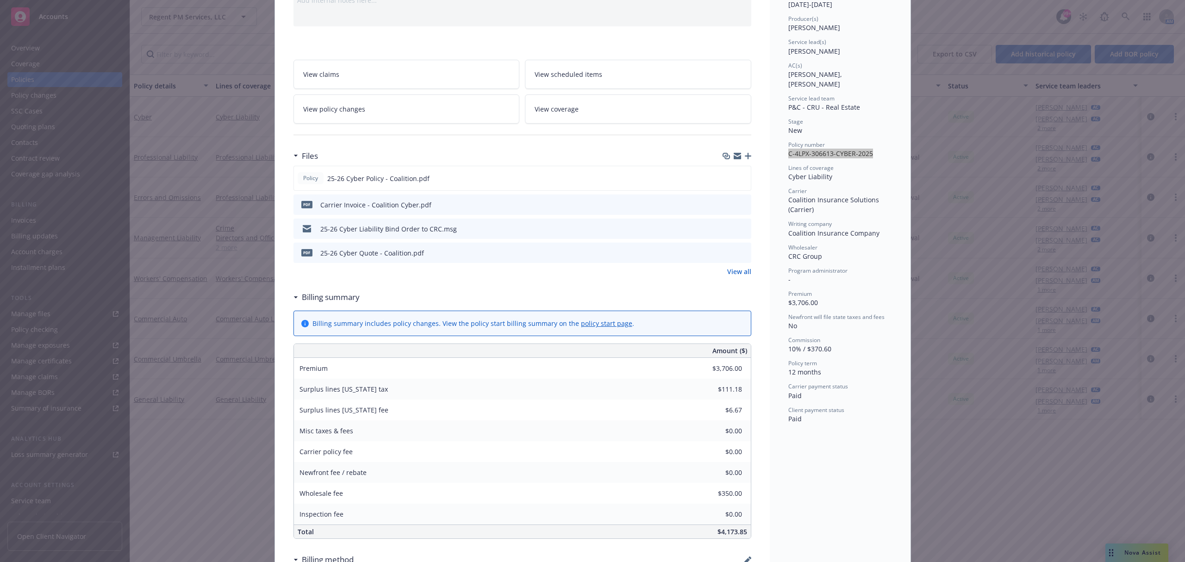
scroll to position [185, 0]
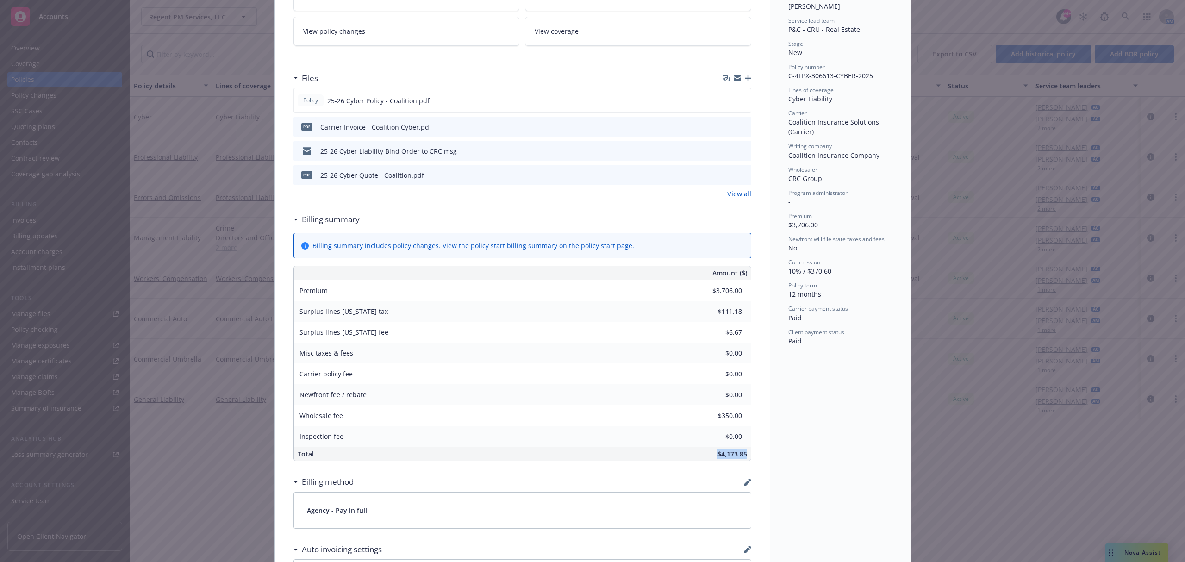
drag, startPoint x: 710, startPoint y: 454, endPoint x: 749, endPoint y: 455, distance: 38.9
click at [749, 455] on div "Cyber Add internal notes here... View claims View scheduled items View policy c…" at bounding box center [522, 407] width 495 height 1079
drag, startPoint x: 790, startPoint y: 332, endPoint x: 829, endPoint y: 108, distance: 227.6
click at [790, 337] on span "Paid" at bounding box center [795, 341] width 13 height 9
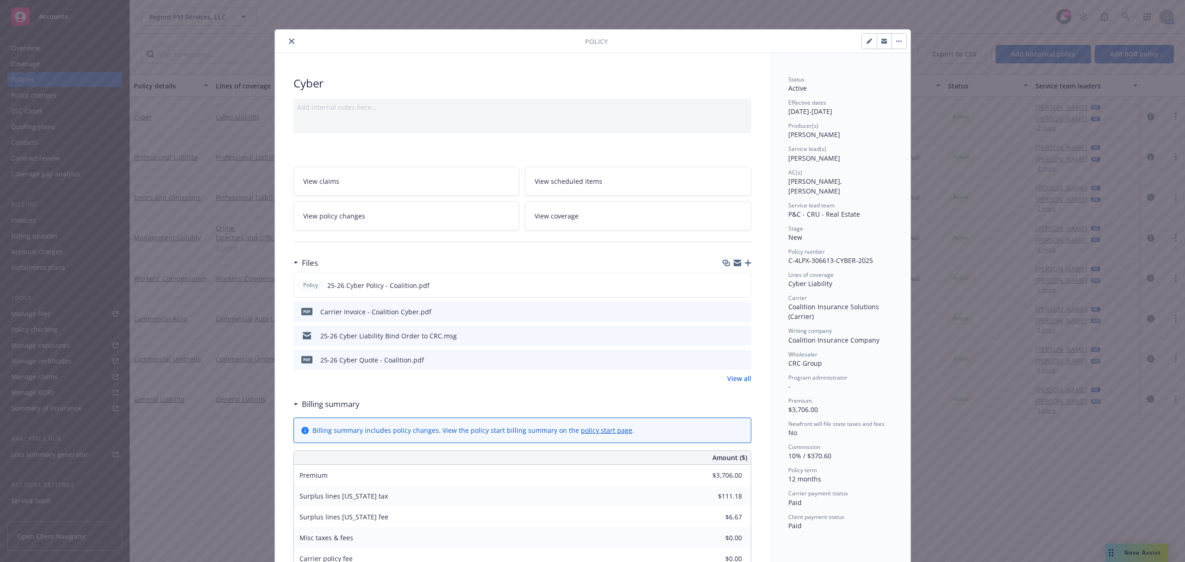
scroll to position [0, 0]
click at [289, 43] on icon "close" at bounding box center [292, 42] width 6 height 6
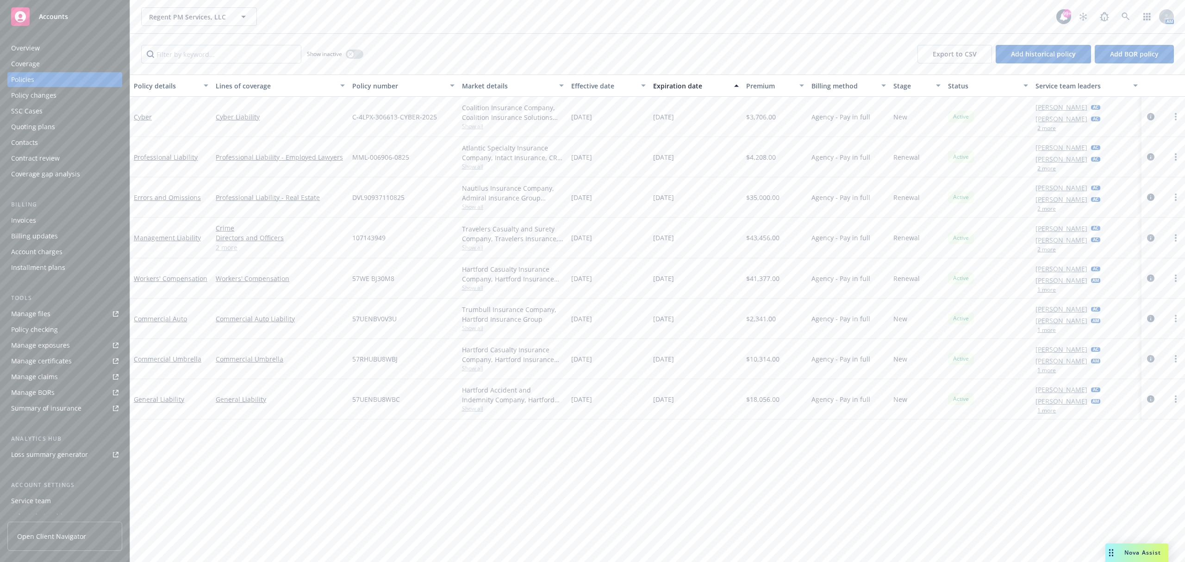
click at [282, 40] on div "Show inactive Export to CSV Add historical policy Add BOR policy" at bounding box center [657, 54] width 1055 height 41
click at [169, 241] on link "Management Liability" at bounding box center [167, 237] width 67 height 9
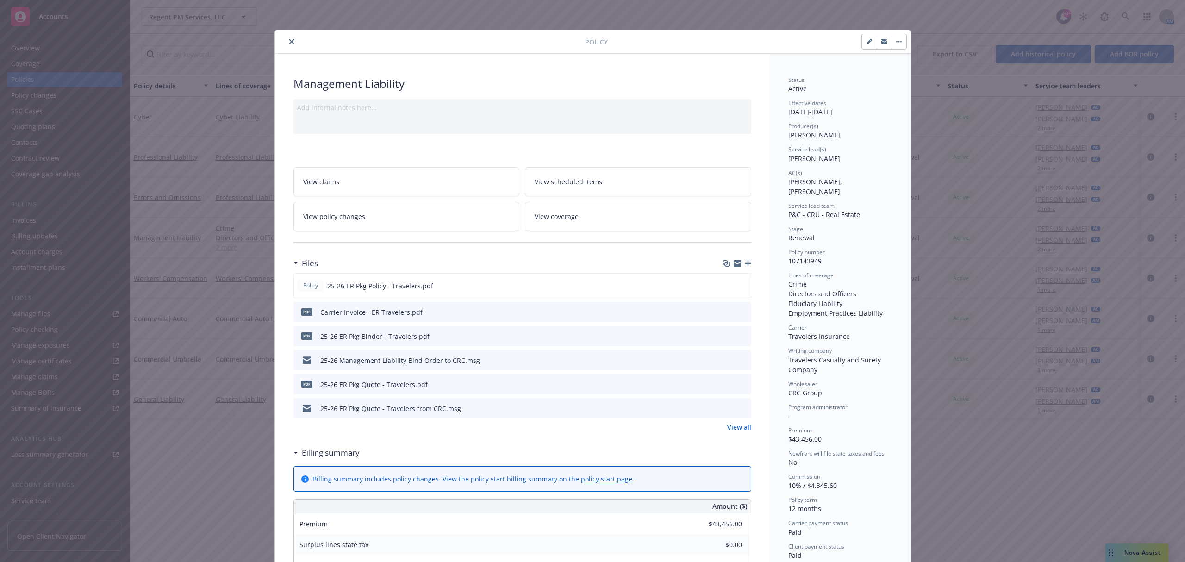
scroll to position [28, 0]
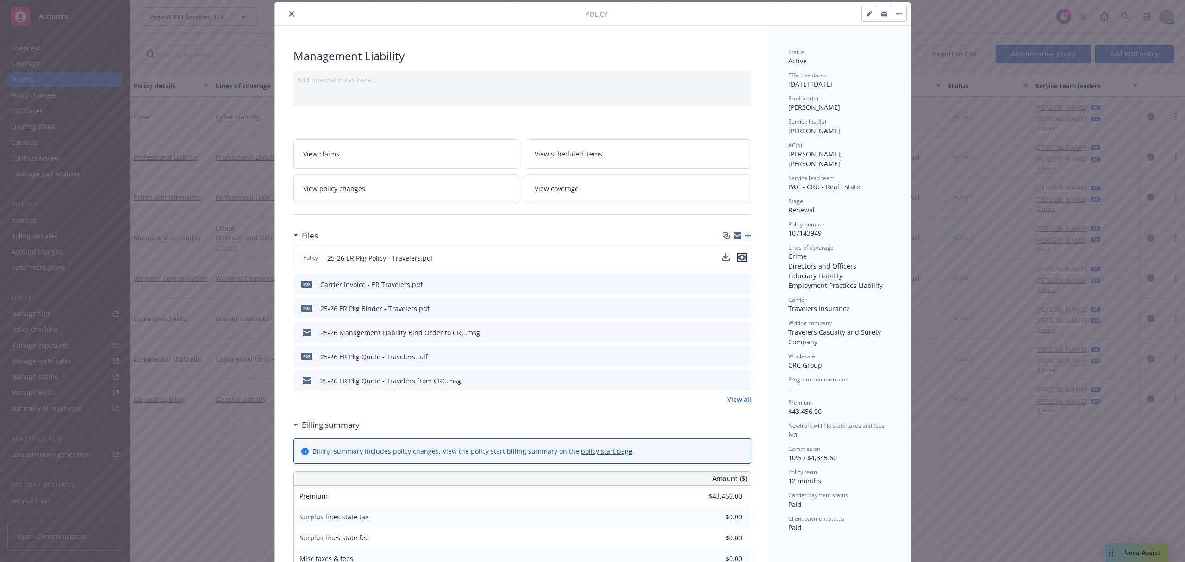
click at [740, 257] on icon "preview file" at bounding box center [742, 257] width 8 height 6
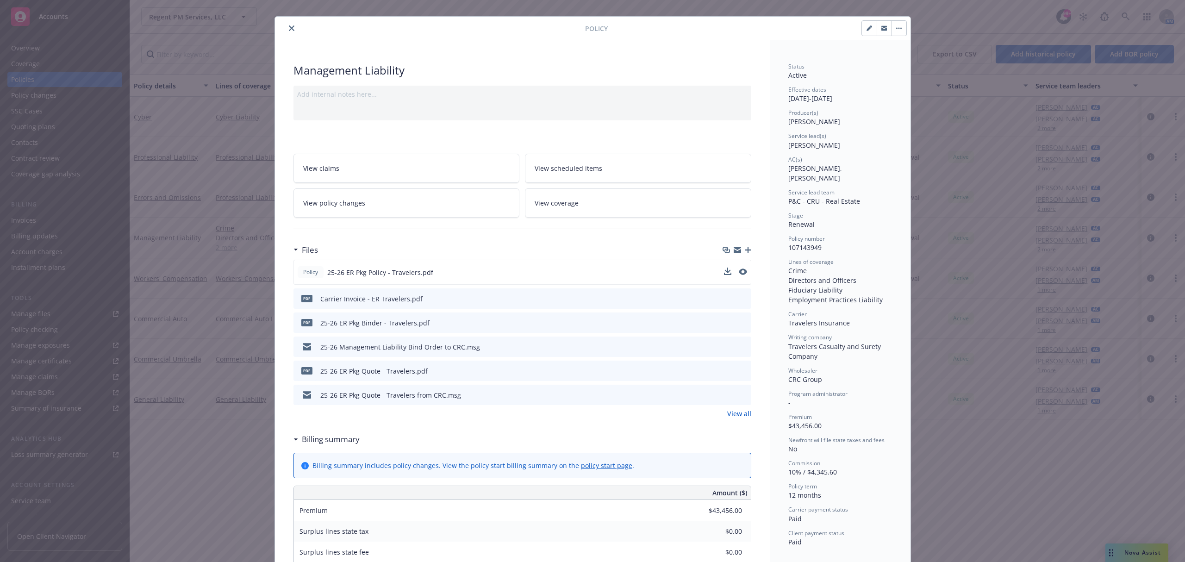
scroll to position [0, 0]
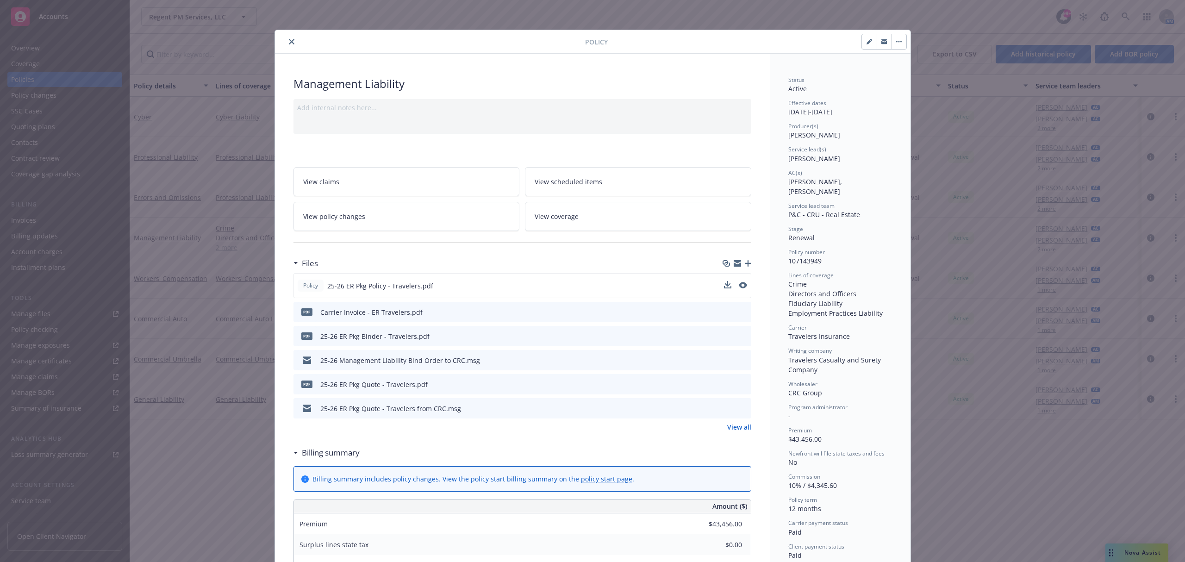
click at [289, 41] on icon "close" at bounding box center [292, 42] width 6 height 6
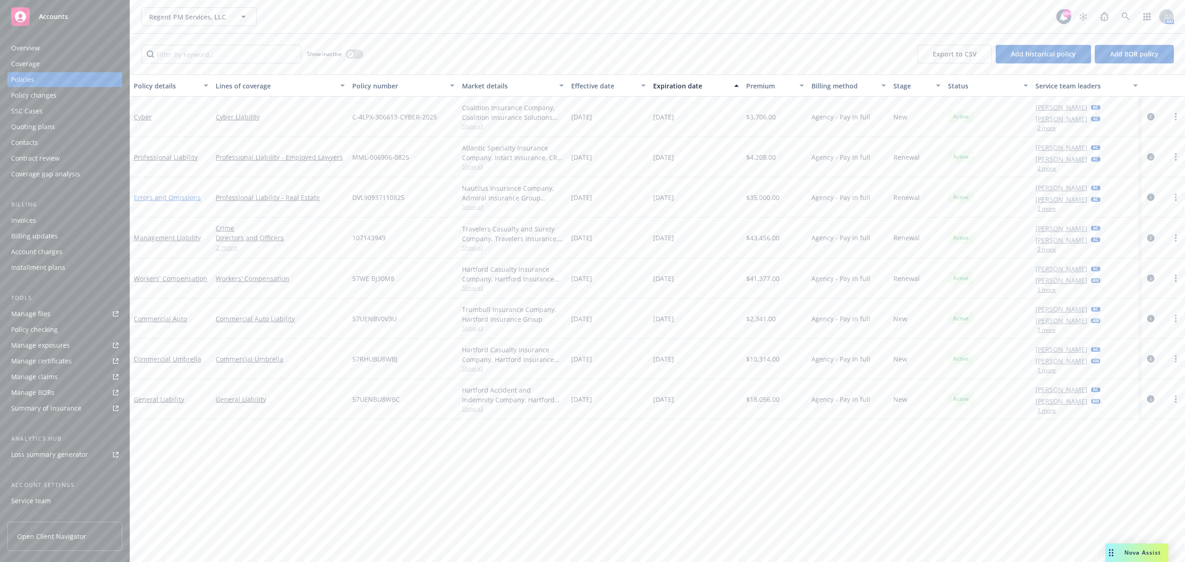
click at [158, 197] on link "Errors and Omissions" at bounding box center [167, 197] width 67 height 9
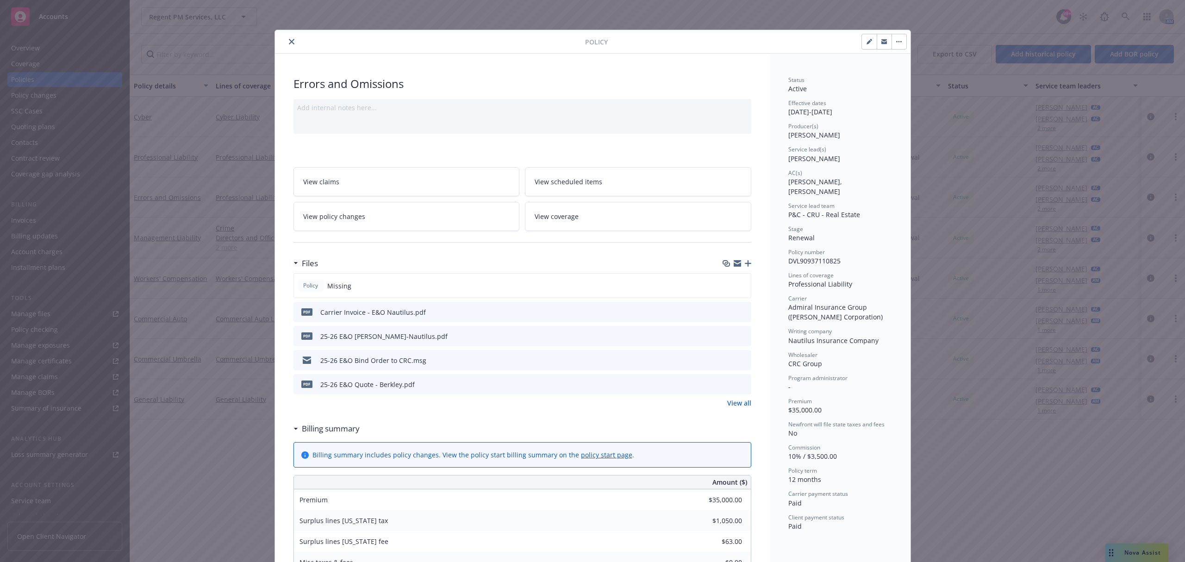
click at [289, 40] on icon "close" at bounding box center [292, 42] width 6 height 6
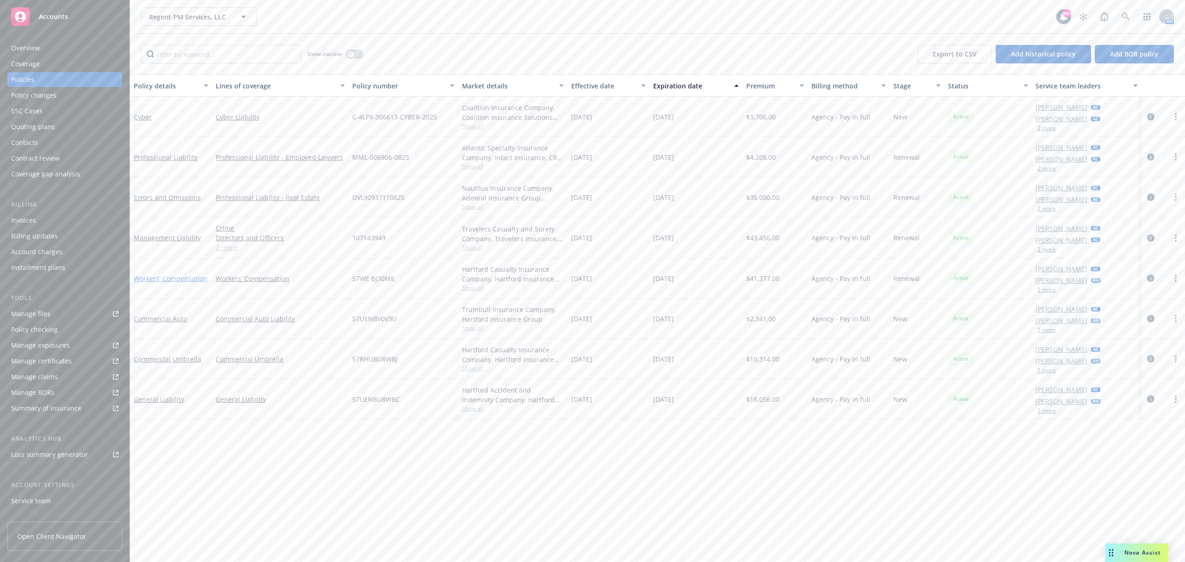
click at [172, 278] on link "Workers' Compensation" at bounding box center [171, 278] width 74 height 9
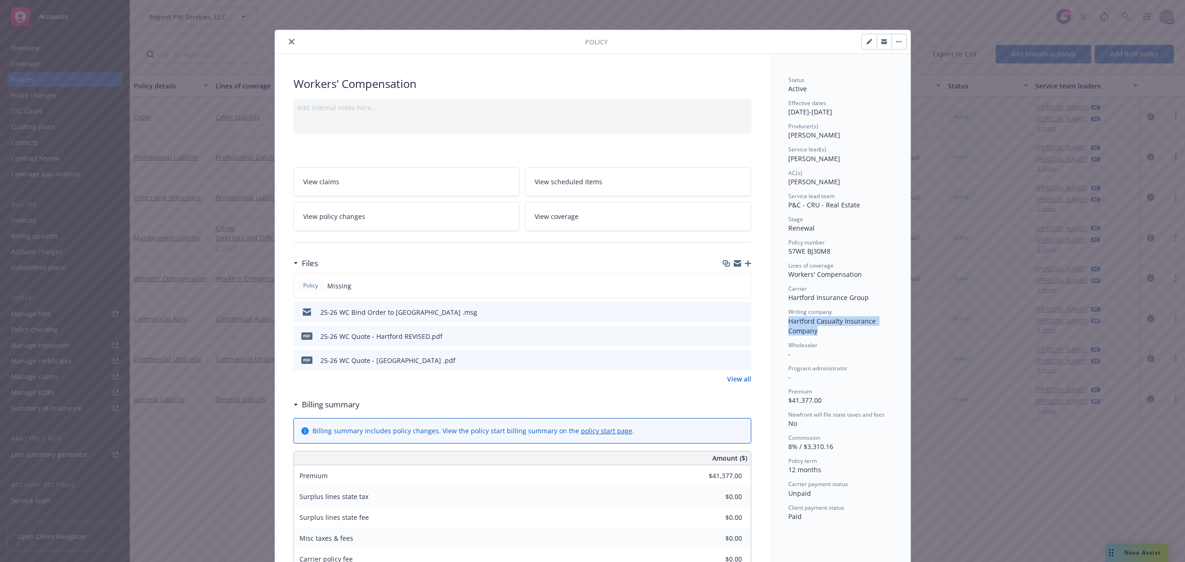
drag, startPoint x: 783, startPoint y: 319, endPoint x: 816, endPoint y: 335, distance: 37.3
